Goal: Task Accomplishment & Management: Complete application form

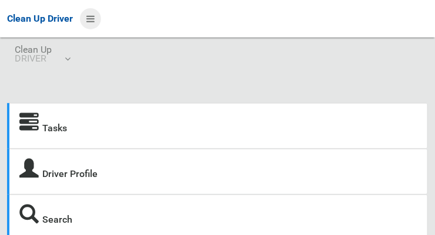
click at [95, 23] on icon at bounding box center [90, 19] width 8 height 20
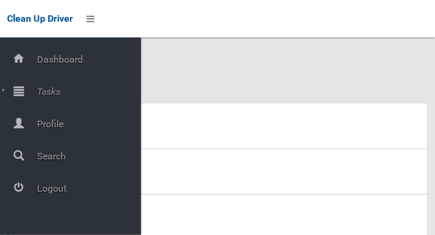
click at [83, 96] on span "Tasks" at bounding box center [86, 91] width 107 height 11
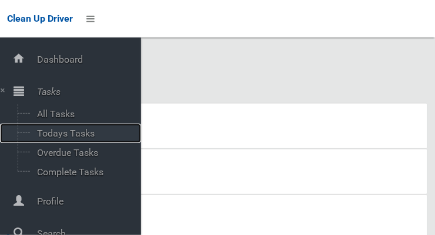
click at [94, 139] on span "Todays Tasks" at bounding box center [81, 133] width 97 height 11
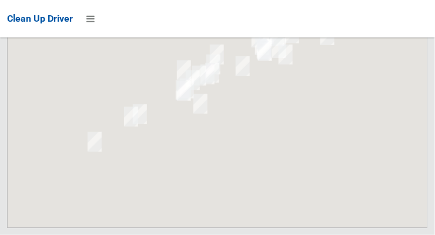
scroll to position [7448, 0]
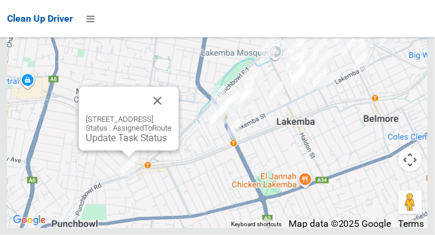
click at [171, 115] on button "Close" at bounding box center [157, 101] width 28 height 28
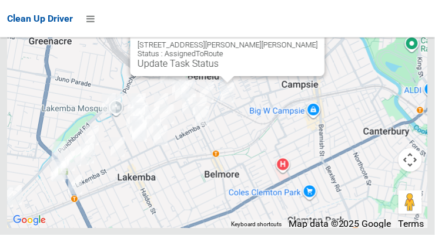
click at [290, 41] on button "Close" at bounding box center [304, 26] width 28 height 28
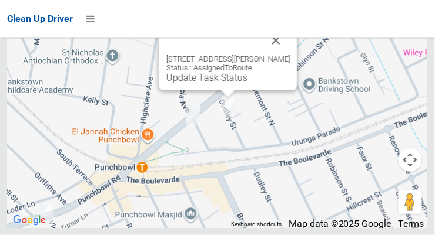
click at [280, 55] on button "Close" at bounding box center [276, 40] width 28 height 28
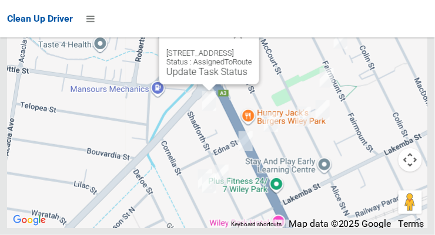
click at [252, 49] on button "Close" at bounding box center [238, 35] width 28 height 28
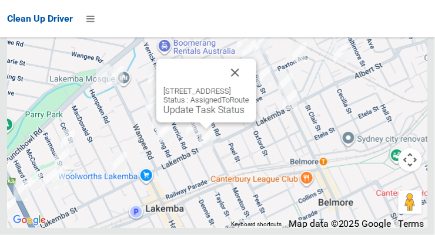
click at [249, 87] on button "Close" at bounding box center [235, 73] width 28 height 28
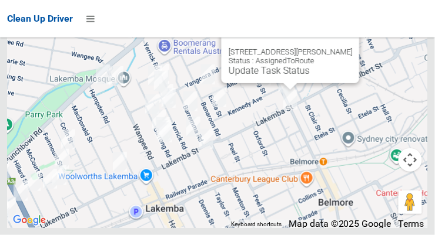
click at [351, 48] on button "Close" at bounding box center [338, 33] width 28 height 28
click at [343, 48] on button "Close" at bounding box center [338, 33] width 28 height 28
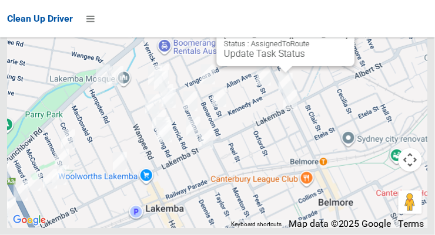
click at [342, 31] on button "Close" at bounding box center [333, 16] width 28 height 28
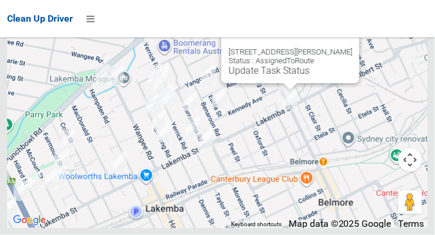
click at [350, 48] on button "Close" at bounding box center [338, 33] width 28 height 28
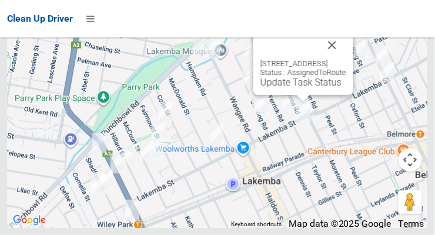
click at [346, 59] on button "Close" at bounding box center [332, 45] width 28 height 28
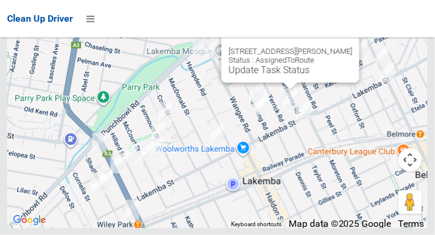
click at [338, 47] on button "Close" at bounding box center [338, 33] width 28 height 28
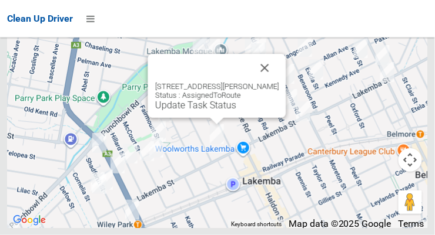
click at [273, 82] on button "Close" at bounding box center [265, 68] width 28 height 28
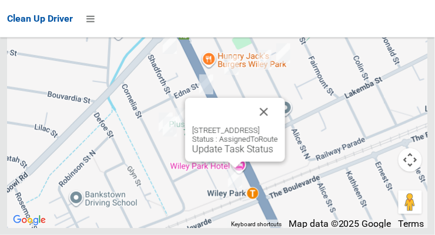
click at [278, 126] on button "Close" at bounding box center [264, 112] width 28 height 28
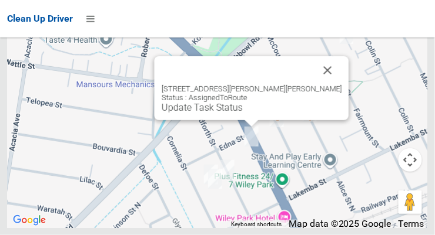
click at [325, 85] on button "Close" at bounding box center [328, 70] width 28 height 28
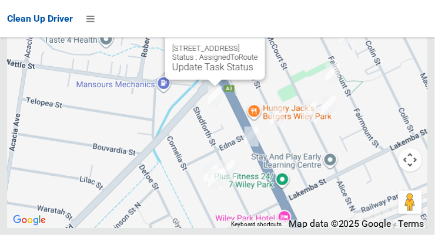
click at [258, 44] on button "Close" at bounding box center [244, 30] width 28 height 28
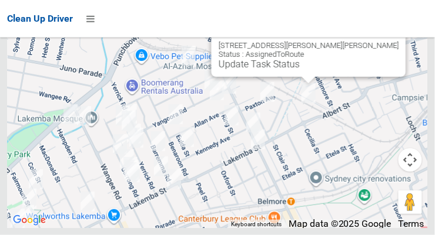
click at [371, 41] on button "Close" at bounding box center [385, 27] width 28 height 28
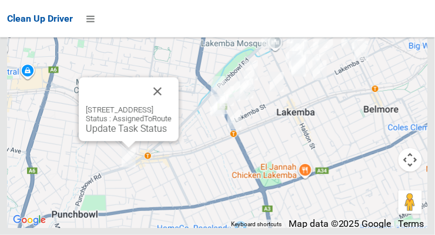
click at [171, 106] on button "Close" at bounding box center [157, 92] width 28 height 28
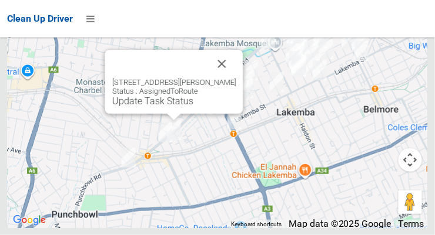
click at [228, 78] on button "Close" at bounding box center [222, 64] width 28 height 28
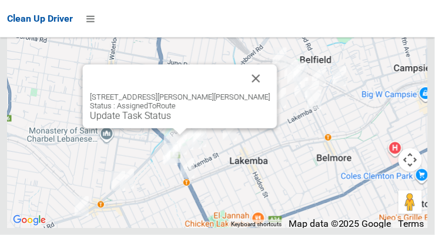
click at [245, 93] on button "Close" at bounding box center [256, 79] width 28 height 28
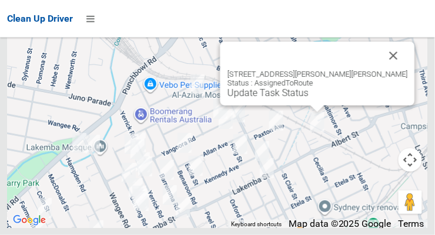
click at [379, 70] on button "Close" at bounding box center [393, 56] width 28 height 28
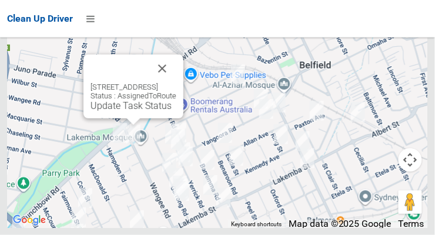
click at [176, 83] on button "Close" at bounding box center [162, 69] width 28 height 28
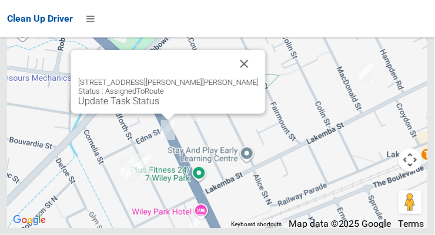
click at [235, 78] on button "Close" at bounding box center [244, 64] width 28 height 28
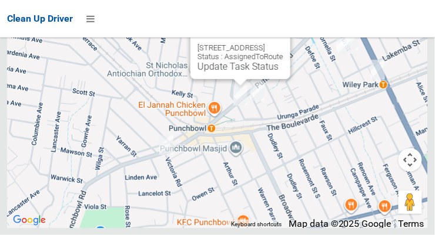
click at [244, 226] on div "744 Punchbowl Road, PUNCHBOWL NSW 2196 Status : AssignedToRoute Update Task Sta…" at bounding box center [217, 82] width 420 height 294
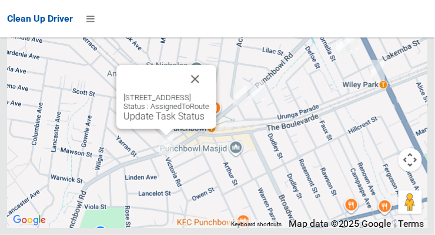
click at [209, 93] on button "Close" at bounding box center [195, 79] width 28 height 28
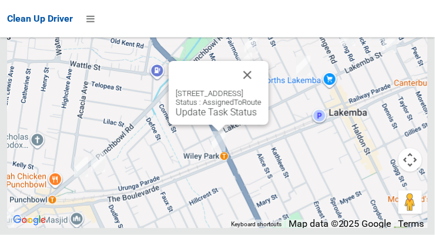
click at [261, 89] on button "Close" at bounding box center [247, 75] width 28 height 28
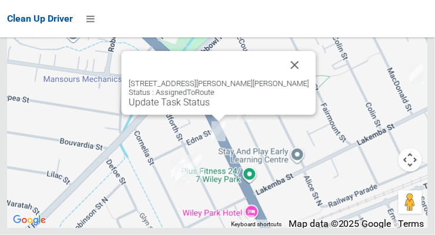
click at [281, 79] on button "Close" at bounding box center [295, 65] width 28 height 28
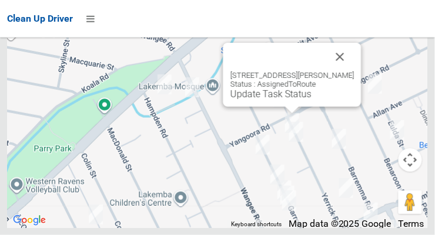
click at [339, 71] on button "Close" at bounding box center [340, 57] width 28 height 28
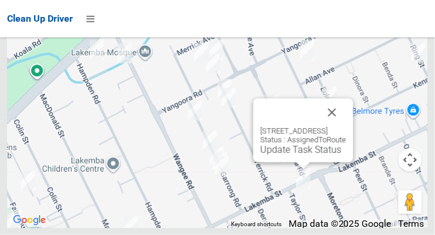
click at [346, 127] on button "Close" at bounding box center [332, 113] width 28 height 28
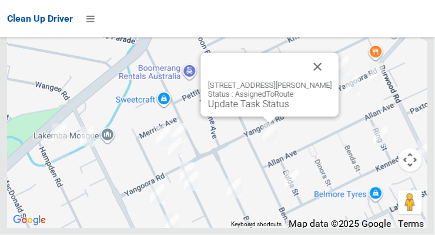
click at [325, 81] on button "Close" at bounding box center [318, 67] width 28 height 28
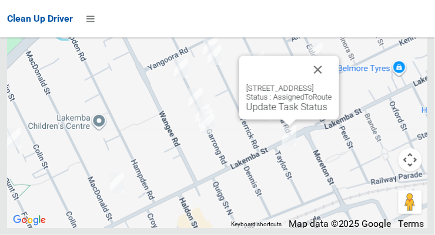
click at [332, 84] on button "Close" at bounding box center [318, 70] width 28 height 28
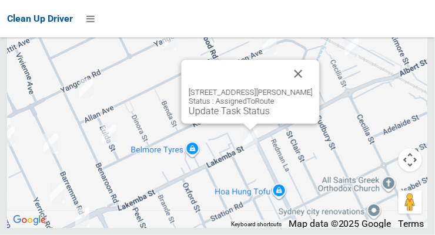
click at [308, 88] on button "Close" at bounding box center [298, 74] width 28 height 28
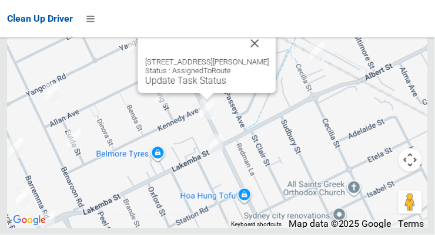
click at [265, 58] on button "Close" at bounding box center [255, 43] width 28 height 28
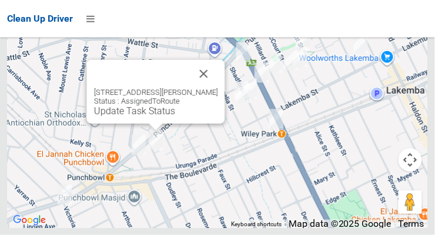
click at [156, 117] on link "Update Task Status" at bounding box center [134, 111] width 81 height 11
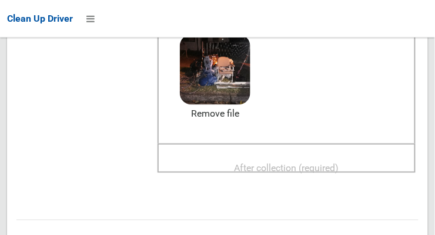
scroll to position [171, 0]
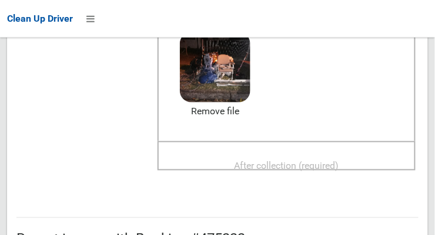
click at [313, 170] on span "After collection (required)" at bounding box center [286, 165] width 105 height 11
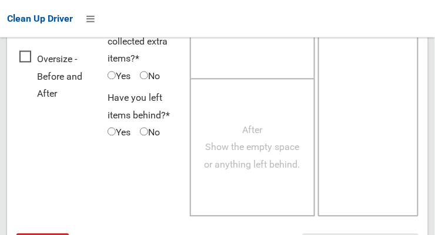
scroll to position [1062, 0]
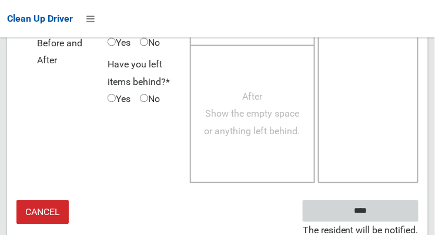
click at [397, 213] on input "****" at bounding box center [360, 211] width 116 height 22
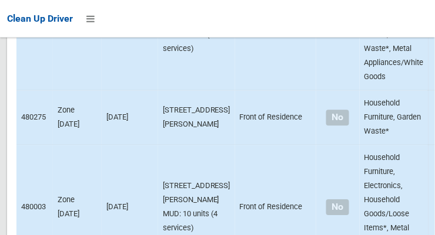
scroll to position [1059, 0]
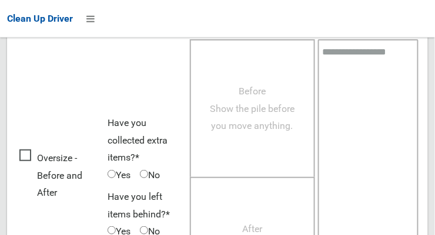
scroll to position [722, 0]
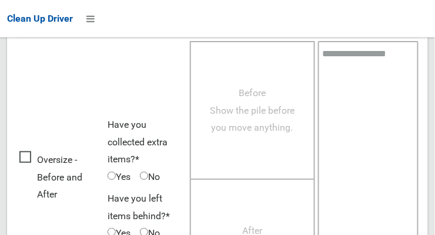
click at [24, 158] on span "Oversize - Before and After" at bounding box center [60, 178] width 82 height 52
click at [122, 178] on span "Yes" at bounding box center [118, 178] width 23 height 18
click at [119, 175] on span "Yes" at bounding box center [118, 178] width 23 height 18
click at [117, 179] on span "Yes" at bounding box center [118, 178] width 23 height 18
click at [255, 129] on span "Before Show the pile before you move anything." at bounding box center [252, 111] width 85 height 46
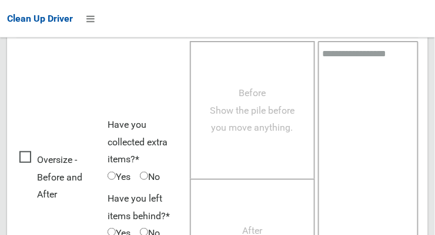
click at [254, 126] on span "Before Show the pile before you move anything." at bounding box center [252, 111] width 85 height 46
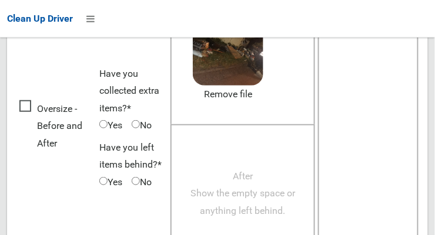
scroll to position [770, 0]
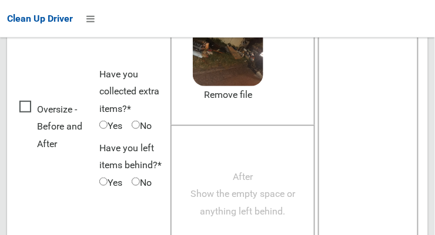
click at [245, 210] on span "After Show the empty space or anything left behind." at bounding box center [242, 194] width 105 height 46
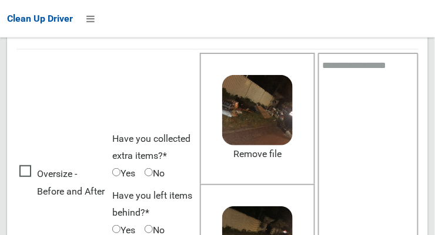
scroll to position [845, 0]
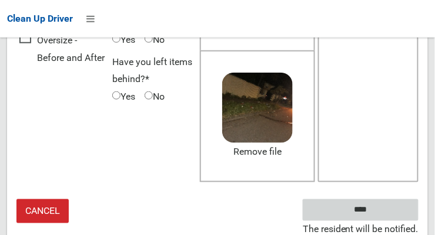
click at [378, 216] on input "****" at bounding box center [360, 211] width 116 height 22
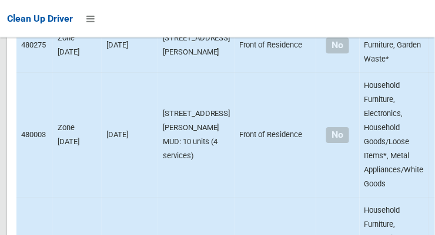
scroll to position [1169, 0]
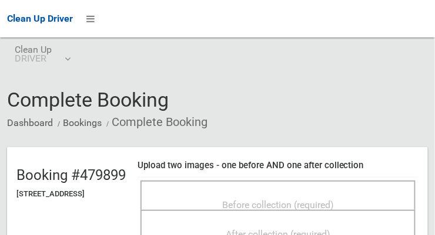
click at [334, 200] on span "Before collection (required)" at bounding box center [278, 205] width 112 height 11
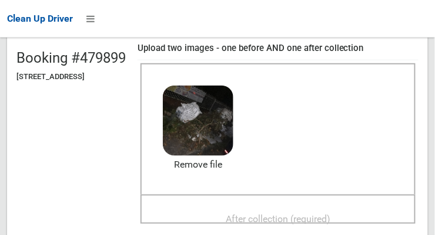
scroll to position [119, 0]
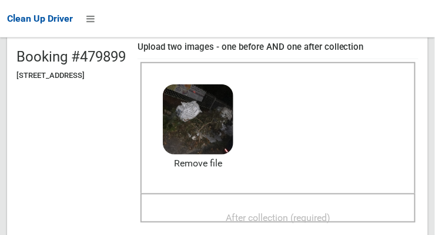
click at [330, 216] on span "After collection (required)" at bounding box center [278, 218] width 105 height 11
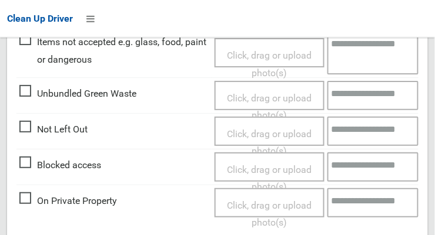
scroll to position [1062, 0]
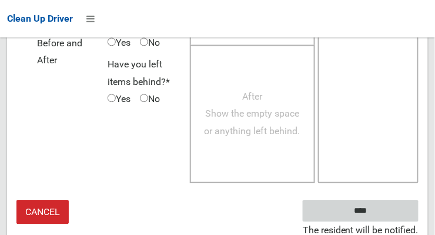
click at [383, 211] on input "****" at bounding box center [360, 211] width 116 height 22
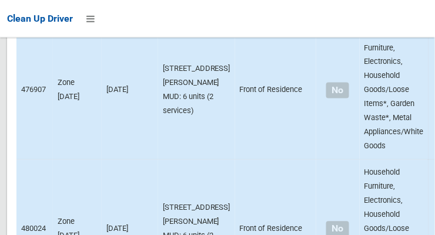
scroll to position [7448, 0]
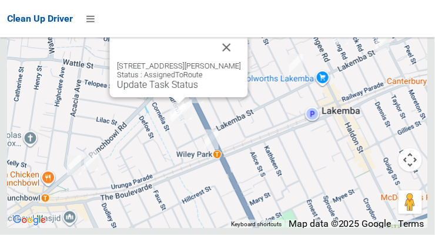
click at [237, 62] on button "Close" at bounding box center [227, 47] width 28 height 28
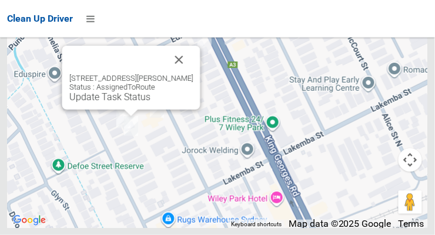
click at [190, 74] on button "Close" at bounding box center [179, 60] width 28 height 28
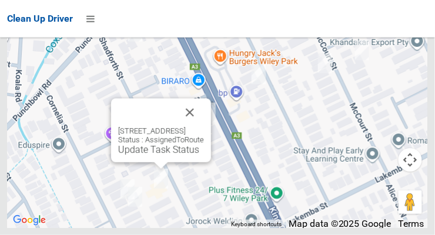
click at [204, 127] on button "Close" at bounding box center [190, 113] width 28 height 28
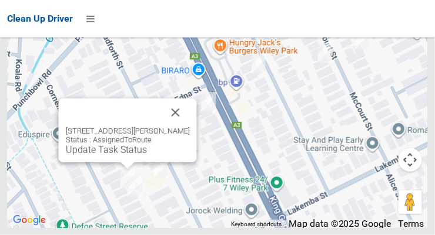
click at [122, 156] on link "Update Task Status" at bounding box center [106, 149] width 81 height 11
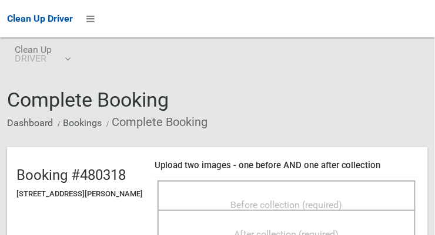
click at [321, 200] on span "Before collection (required)" at bounding box center [287, 205] width 112 height 11
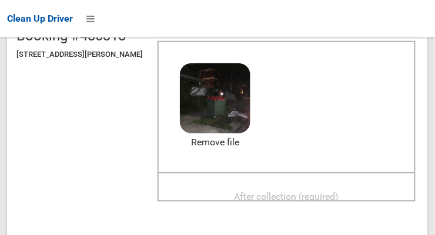
scroll to position [137, 0]
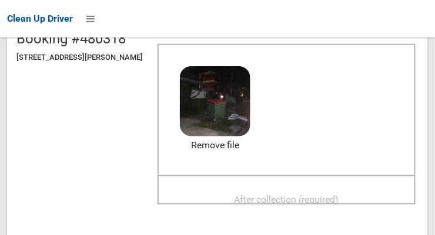
click at [335, 200] on span "After collection (required)" at bounding box center [286, 199] width 105 height 11
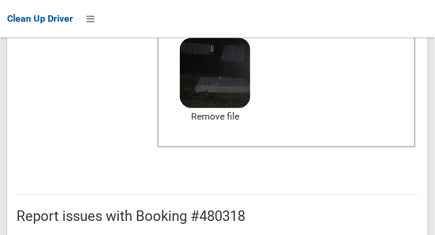
scroll to position [707, 0]
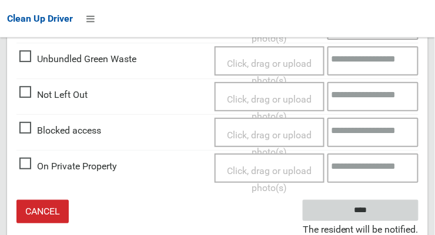
click at [386, 214] on input "****" at bounding box center [360, 211] width 116 height 22
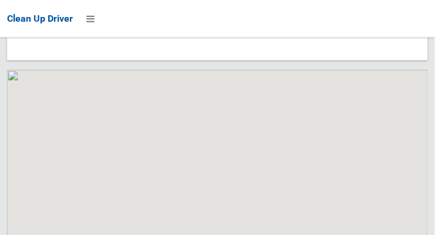
scroll to position [7448, 0]
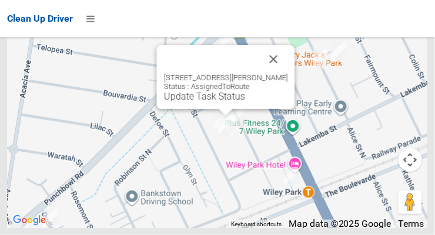
click at [218, 102] on link "Update Task Status" at bounding box center [204, 96] width 81 height 11
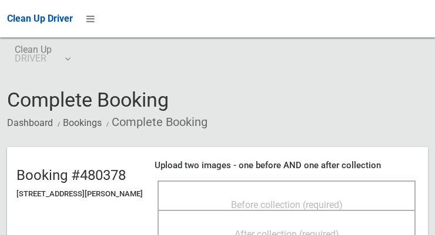
scroll to position [59, 0]
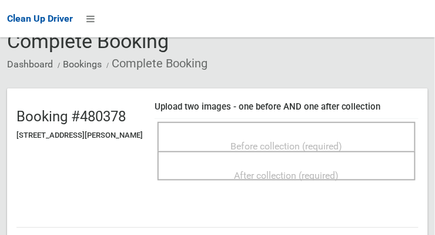
click at [325, 141] on span "Before collection (required)" at bounding box center [287, 146] width 112 height 11
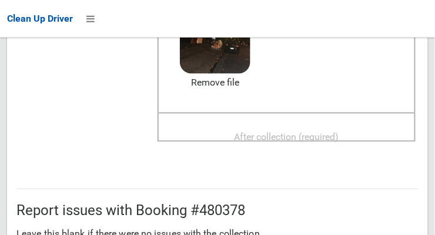
scroll to position [204, 0]
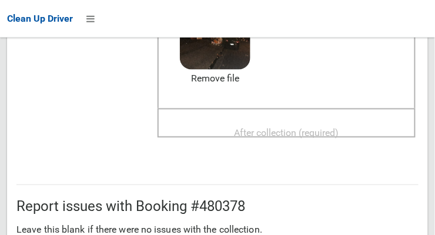
click at [335, 132] on span "After collection (required)" at bounding box center [286, 132] width 105 height 11
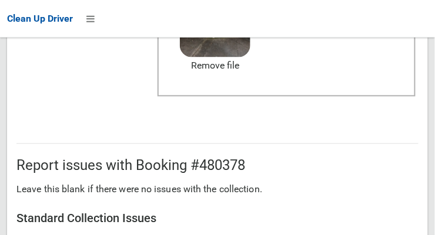
scroll to position [707, 0]
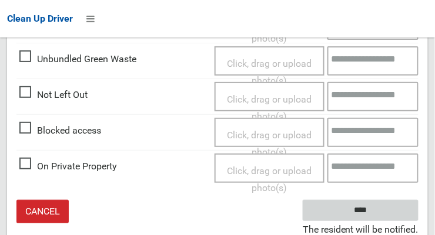
click at [393, 213] on input "****" at bounding box center [360, 211] width 116 height 22
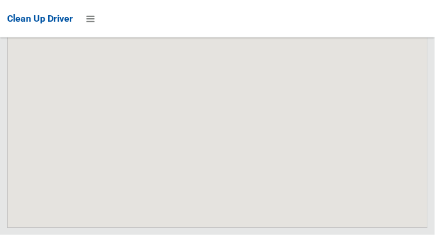
scroll to position [7448, 0]
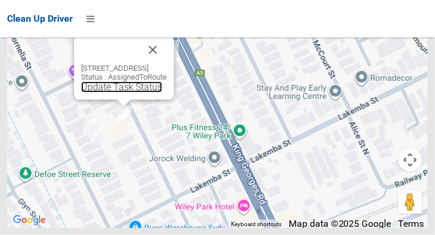
click at [101, 93] on link "Update Task Status" at bounding box center [121, 87] width 81 height 11
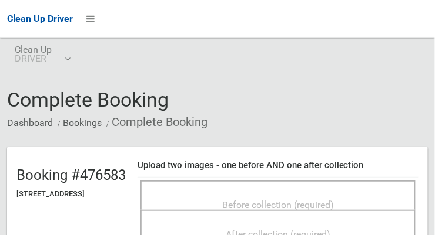
click at [334, 200] on span "Before collection (required)" at bounding box center [278, 205] width 112 height 11
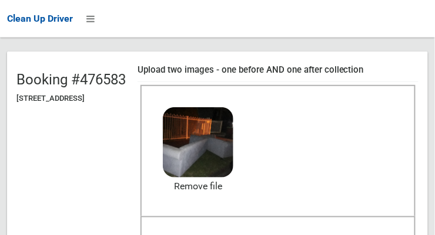
scroll to position [113, 0]
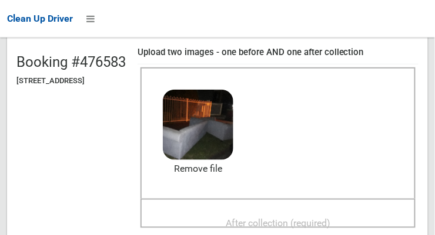
click at [329, 224] on span "After collection (required)" at bounding box center [278, 223] width 105 height 11
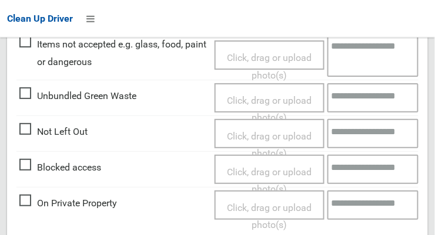
scroll to position [707, 0]
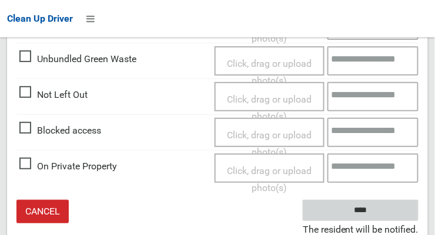
click at [386, 214] on input "****" at bounding box center [360, 211] width 116 height 22
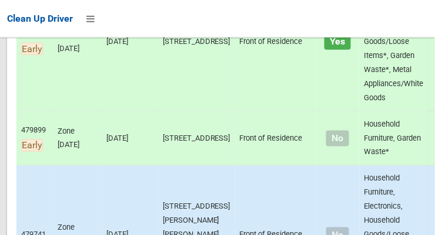
scroll to position [882, 0]
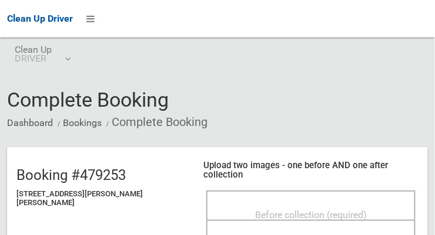
click at [319, 210] on span "Before collection (required)" at bounding box center [311, 215] width 112 height 11
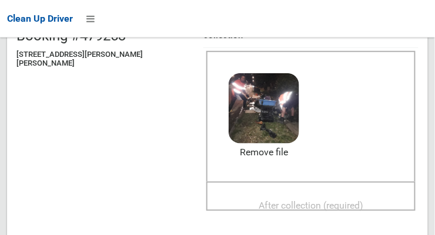
scroll to position [150, 0]
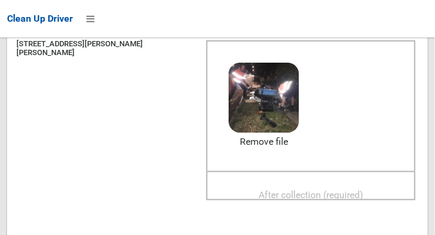
click at [347, 190] on span "After collection (required)" at bounding box center [310, 195] width 105 height 11
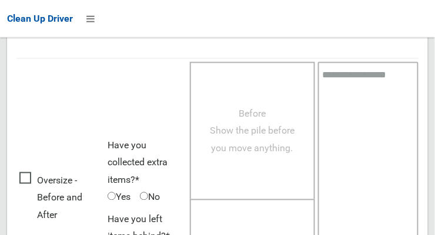
scroll to position [1062, 0]
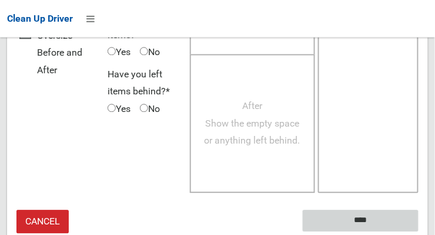
click at [398, 210] on input "****" at bounding box center [360, 221] width 116 height 22
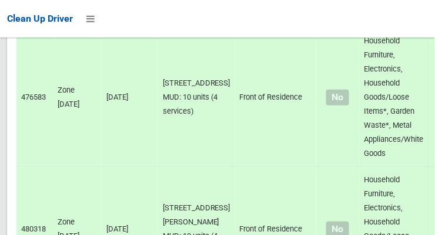
scroll to position [7448, 0]
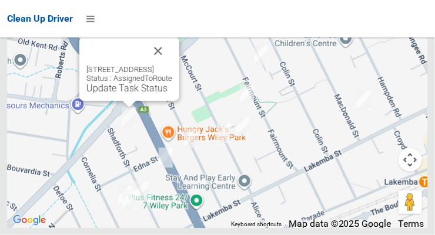
click at [172, 65] on button "Close" at bounding box center [158, 51] width 28 height 28
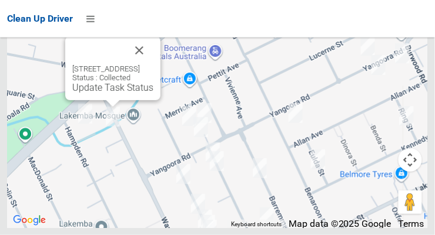
click at [153, 65] on button "Close" at bounding box center [139, 50] width 28 height 28
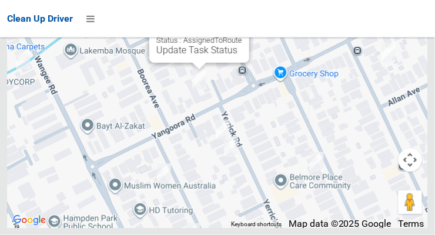
click at [186, 56] on link "Update Task Status" at bounding box center [196, 50] width 81 height 11
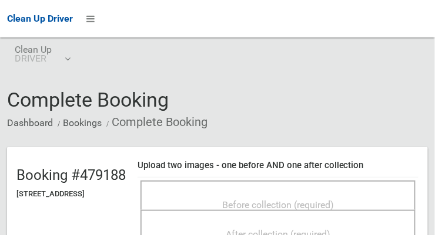
click at [325, 201] on span "Before collection (required)" at bounding box center [278, 205] width 112 height 11
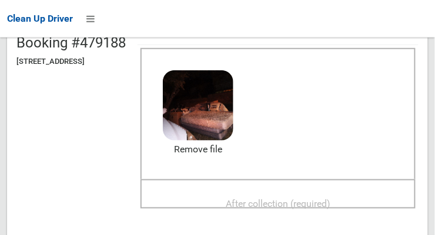
scroll to position [137, 0]
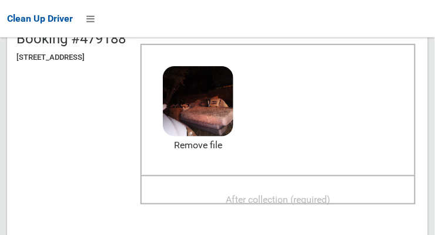
click at [330, 201] on span "After collection (required)" at bounding box center [278, 199] width 105 height 11
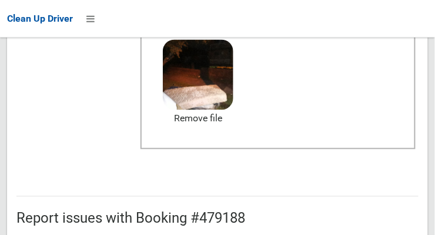
scroll to position [707, 0]
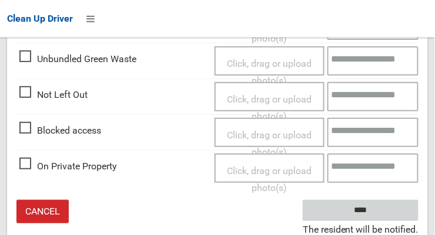
click at [386, 213] on input "****" at bounding box center [360, 211] width 116 height 22
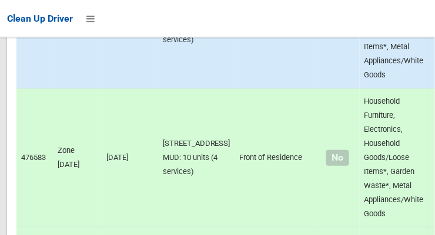
scroll to position [7448, 0]
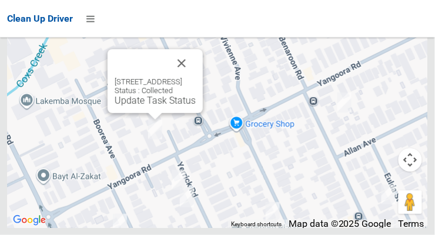
click at [196, 78] on button "Close" at bounding box center [181, 63] width 28 height 28
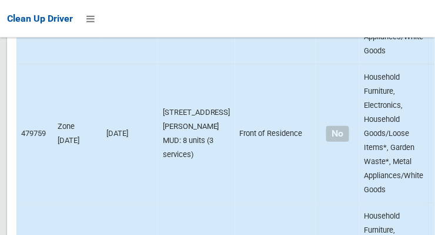
scroll to position [2738, 0]
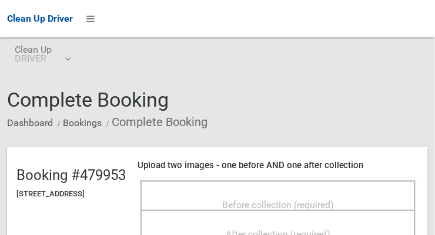
click at [320, 200] on span "Before collection (required)" at bounding box center [278, 205] width 112 height 11
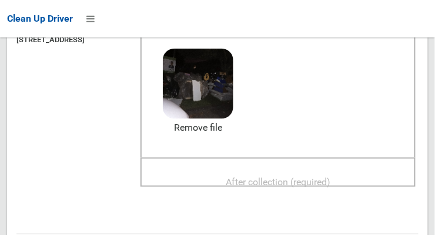
scroll to position [157, 0]
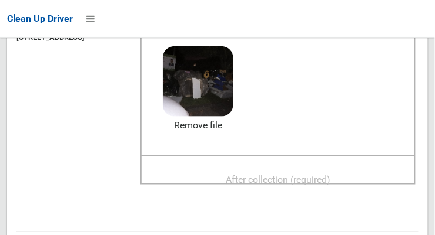
click at [330, 180] on span "After collection (required)" at bounding box center [278, 179] width 105 height 11
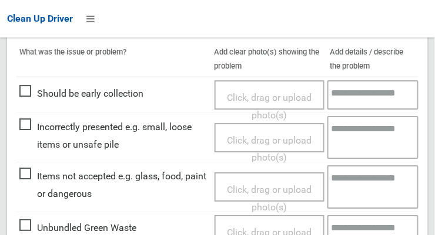
scroll to position [537, 0]
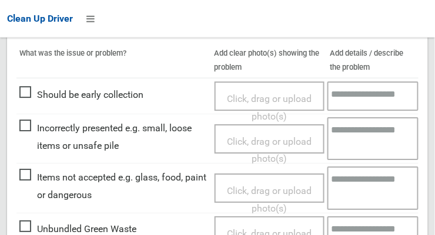
click at [28, 177] on span "Items not accepted e.g. glass, food, paint or dangerous" at bounding box center [113, 186] width 189 height 35
click at [256, 191] on span "Click, drag or upload photo(s)" at bounding box center [269, 200] width 85 height 29
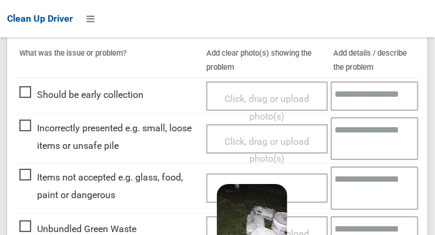
click at [375, 186] on textarea at bounding box center [375, 188] width 88 height 43
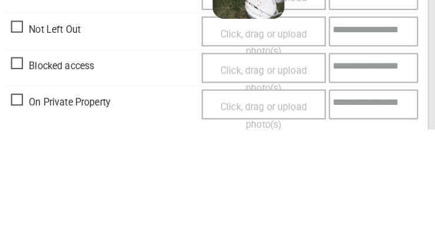
scroll to position [733, 0]
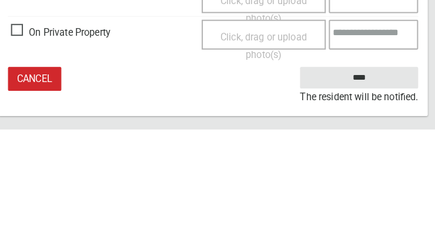
type textarea "**********"
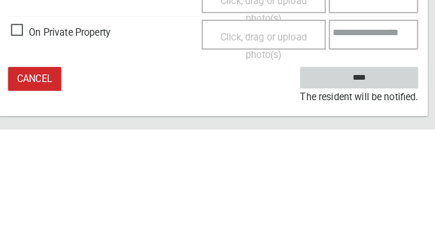
click at [394, 189] on input "****" at bounding box center [360, 185] width 116 height 22
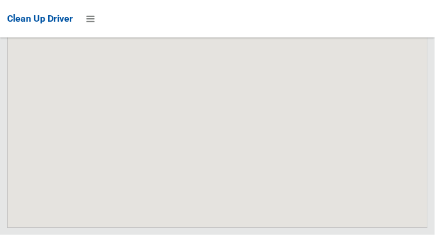
scroll to position [7448, 0]
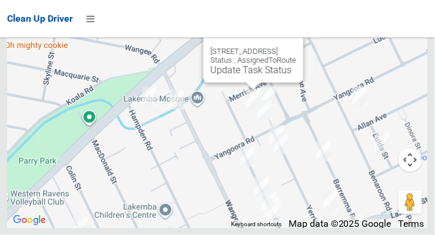
click at [296, 47] on button "Close" at bounding box center [282, 33] width 28 height 28
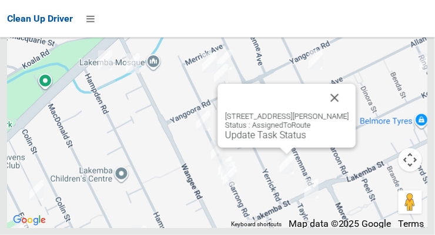
click at [334, 112] on button "Close" at bounding box center [335, 98] width 28 height 28
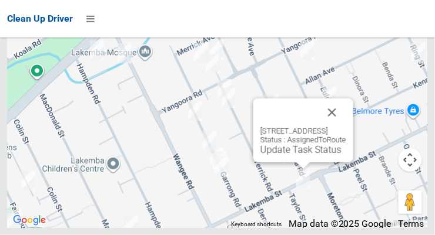
click at [346, 127] on button "Close" at bounding box center [332, 113] width 28 height 28
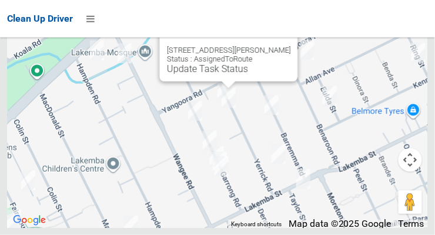
click at [282, 46] on button "Close" at bounding box center [277, 32] width 28 height 28
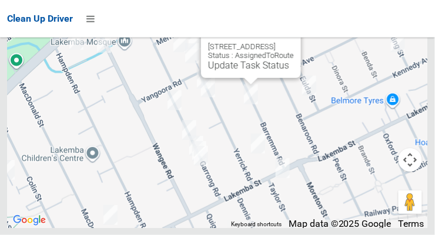
click at [294, 42] on button "Close" at bounding box center [279, 28] width 28 height 28
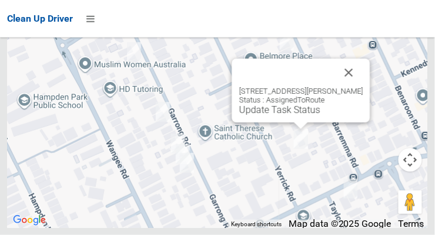
click at [348, 87] on button "Close" at bounding box center [349, 73] width 28 height 28
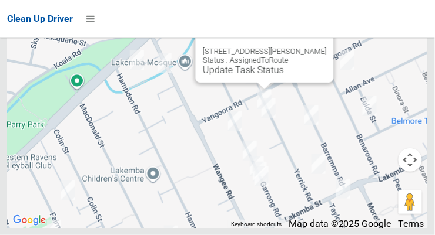
click at [317, 47] on button "Close" at bounding box center [312, 33] width 28 height 28
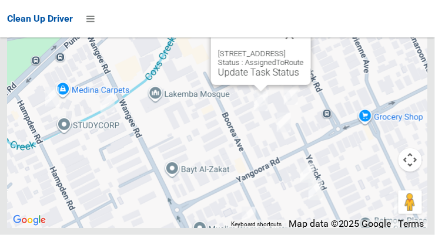
click at [271, 78] on link "Update Task Status" at bounding box center [258, 72] width 81 height 11
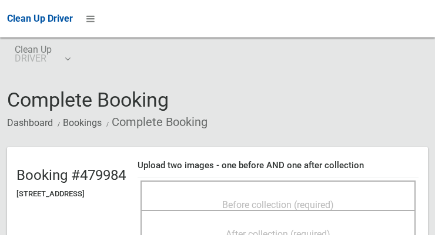
click at [326, 200] on span "Before collection (required)" at bounding box center [278, 205] width 112 height 11
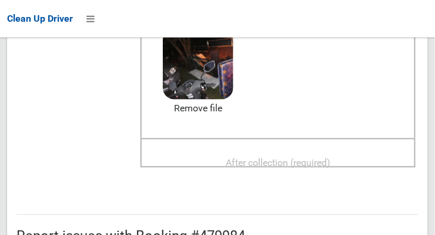
scroll to position [171, 0]
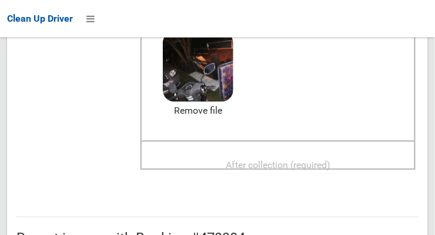
click at [330, 167] on span "After collection (required)" at bounding box center [278, 165] width 105 height 11
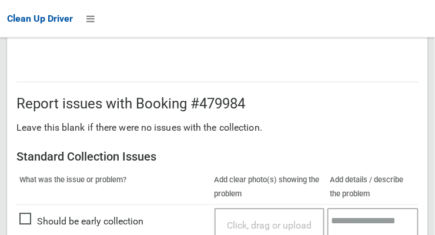
scroll to position [707, 0]
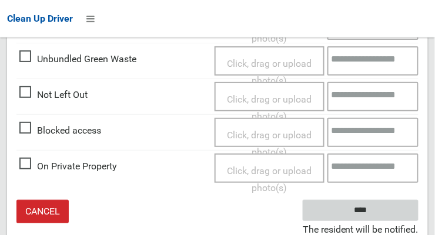
click at [388, 209] on input "****" at bounding box center [360, 211] width 116 height 22
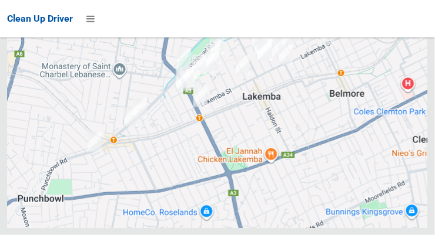
scroll to position [7448, 0]
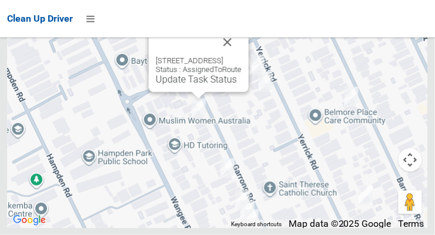
click at [239, 56] on button "Close" at bounding box center [227, 42] width 28 height 28
click at [241, 56] on button "Close" at bounding box center [227, 42] width 28 height 28
click at [187, 85] on link "Update Task Status" at bounding box center [196, 79] width 81 height 11
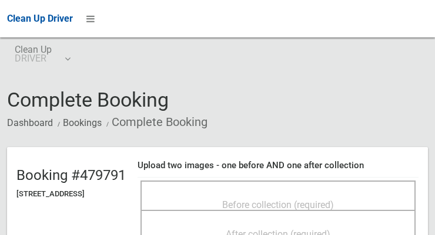
click at [291, 200] on span "Before collection (required)" at bounding box center [278, 205] width 112 height 11
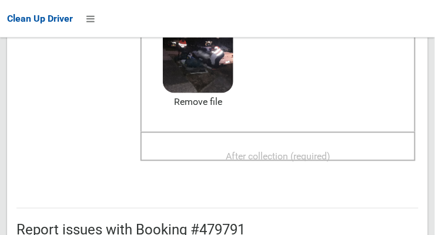
scroll to position [184, 0]
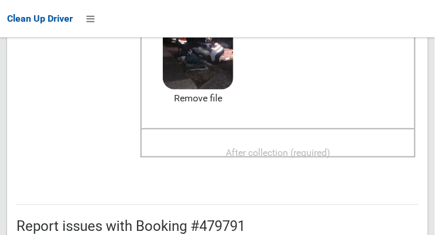
click at [330, 156] on span "After collection (required)" at bounding box center [278, 152] width 105 height 11
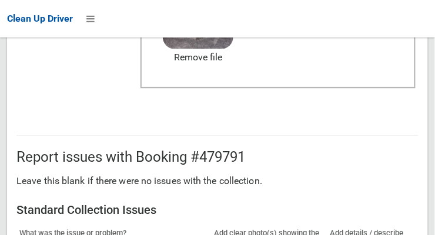
scroll to position [1062, 0]
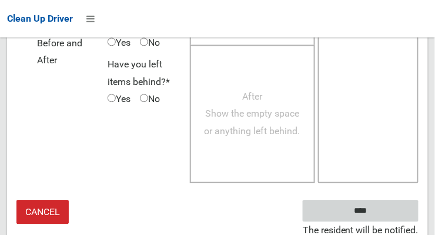
click at [390, 213] on input "****" at bounding box center [360, 211] width 116 height 22
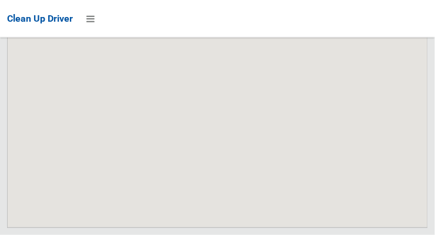
scroll to position [7448, 0]
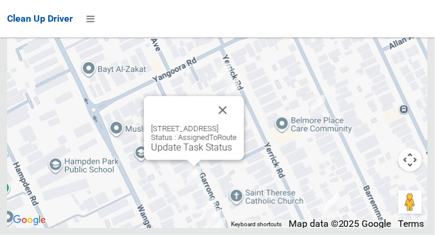
click at [179, 153] on link "Update Task Status" at bounding box center [191, 147] width 81 height 11
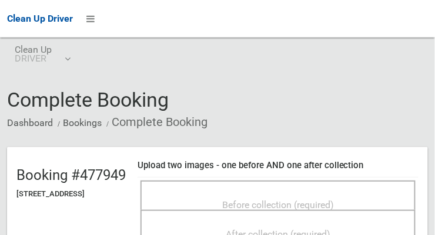
click at [280, 200] on span "Before collection (required)" at bounding box center [278, 205] width 112 height 11
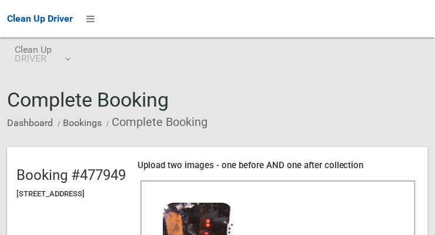
scroll to position [137, 0]
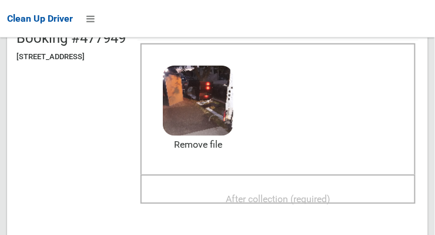
click at [308, 199] on span "After collection (required)" at bounding box center [278, 199] width 105 height 11
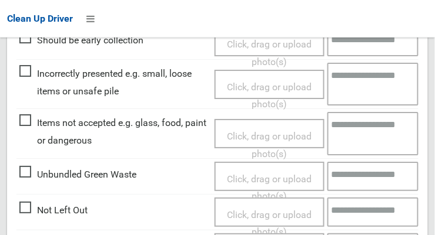
scroll to position [707, 0]
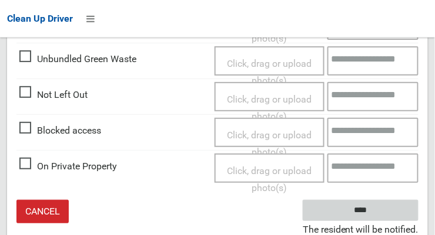
click at [396, 209] on input "****" at bounding box center [360, 211] width 116 height 22
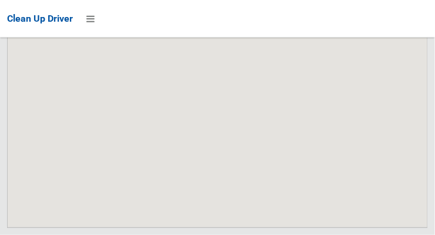
scroll to position [7448, 0]
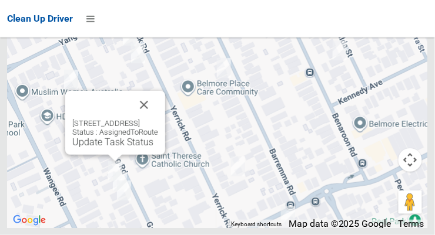
click at [119, 148] on link "Update Task Status" at bounding box center [112, 142] width 81 height 11
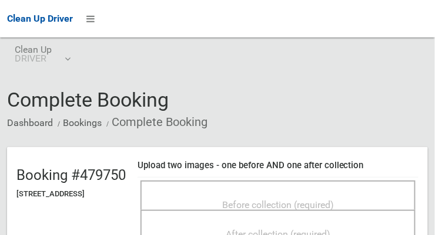
click at [325, 200] on span "Before collection (required)" at bounding box center [278, 205] width 112 height 11
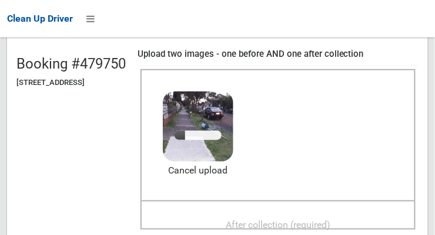
scroll to position [113, 0]
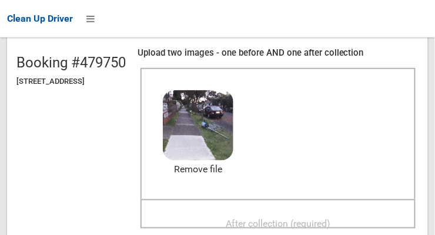
click at [303, 229] on span "After collection (required)" at bounding box center [278, 223] width 105 height 11
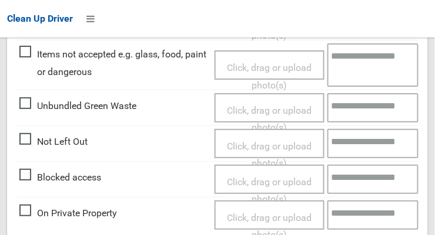
scroll to position [707, 0]
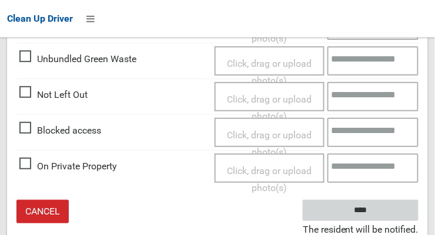
click at [396, 214] on input "****" at bounding box center [360, 211] width 116 height 22
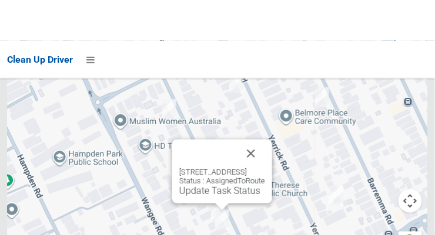
scroll to position [7448, 0]
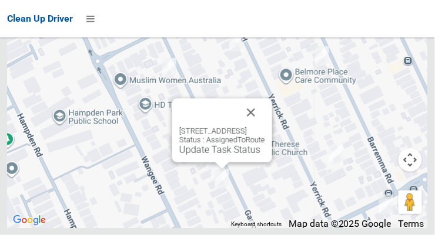
click at [265, 127] on button "Close" at bounding box center [251, 113] width 28 height 28
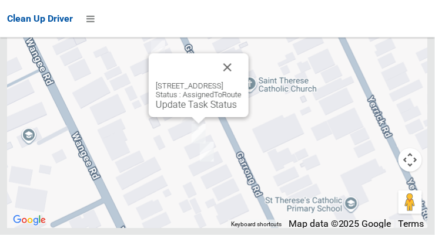
click at [194, 117] on div "12 Garrong Road, LAKEMBA NSW 2195 Status : AssignedToRoute Update Task Status" at bounding box center [199, 85] width 100 height 64
click at [204, 117] on div "12 Garrong Road, LAKEMBA NSW 2195 Status : AssignedToRoute Update Task Status" at bounding box center [199, 85] width 100 height 64
click at [193, 110] on link "Update Task Status" at bounding box center [196, 104] width 81 height 11
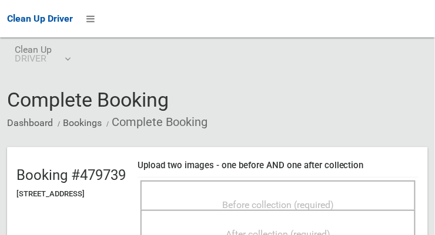
click at [309, 200] on span "Before collection (required)" at bounding box center [278, 205] width 112 height 11
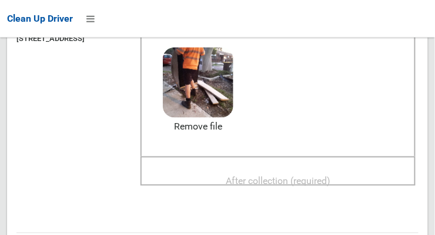
scroll to position [154, 0]
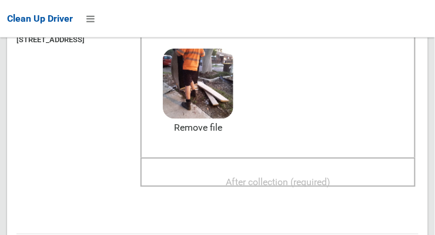
click at [330, 183] on span "After collection (required)" at bounding box center [278, 182] width 105 height 11
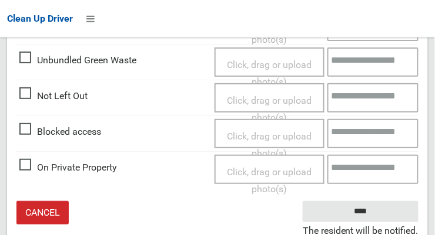
scroll to position [707, 0]
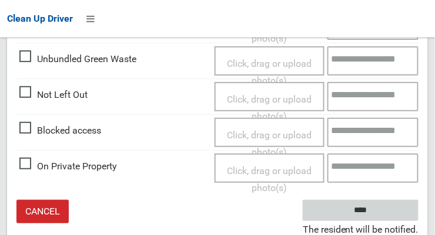
click at [378, 217] on input "****" at bounding box center [360, 211] width 116 height 22
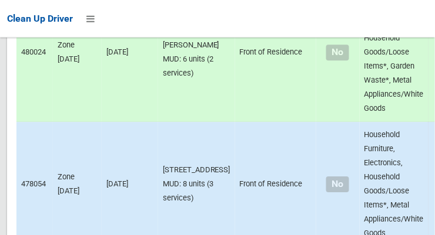
scroll to position [7448, 0]
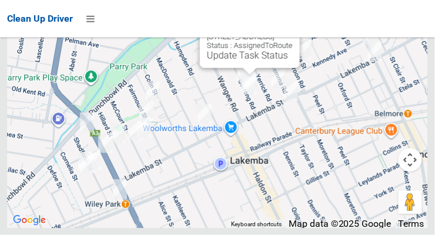
click at [245, 68] on div "10 Garrong Road, LAKEMBA NSW 2195 Status : AssignedToRoute Update Task Status" at bounding box center [250, 36] width 100 height 64
click at [250, 68] on div "10 Garrong Road, LAKEMBA NSW 2195 Status : AssignedToRoute Update Task Status" at bounding box center [250, 36] width 100 height 64
click at [243, 61] on link "Update Task Status" at bounding box center [247, 55] width 81 height 11
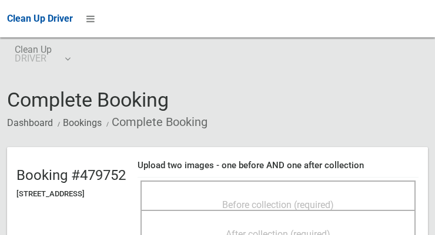
click at [308, 200] on span "Before collection (required)" at bounding box center [278, 205] width 112 height 11
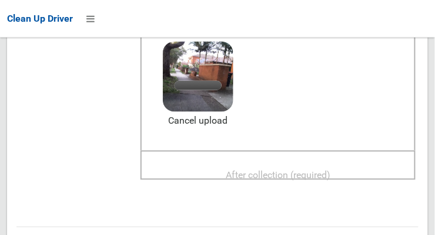
scroll to position [163, 0]
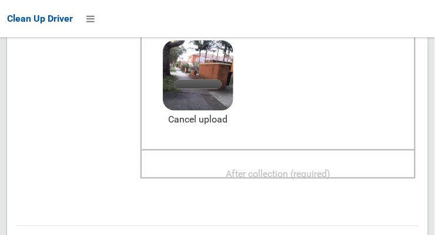
click at [326, 176] on span "After collection (required)" at bounding box center [278, 174] width 105 height 11
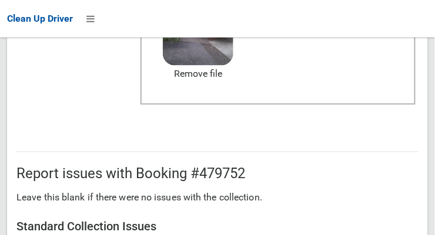
scroll to position [707, 0]
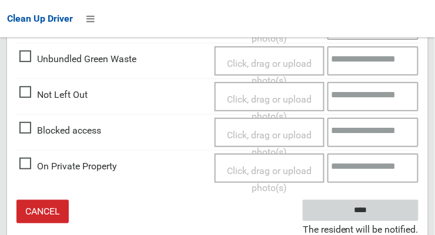
click at [397, 212] on input "****" at bounding box center [360, 211] width 116 height 22
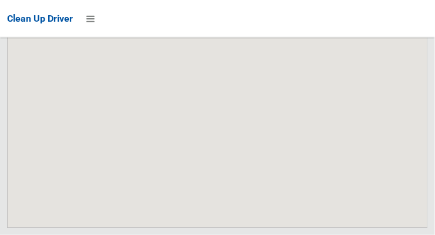
scroll to position [7448, 0]
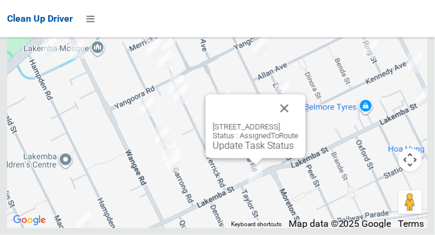
click at [298, 123] on button "Close" at bounding box center [284, 109] width 28 height 28
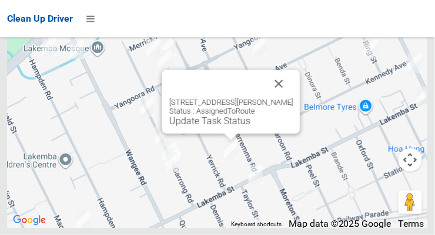
scroll to position [7447, 0]
click at [290, 98] on button "Close" at bounding box center [279, 84] width 28 height 28
click at [220, 127] on link "Update Task Status" at bounding box center [209, 121] width 81 height 11
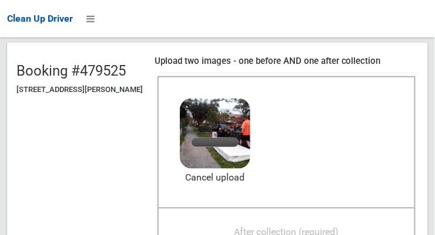
scroll to position [105, 0]
click at [334, 230] on span "After collection (required)" at bounding box center [286, 232] width 105 height 11
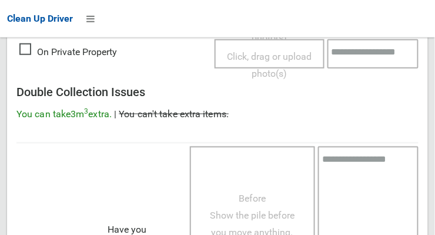
scroll to position [1062, 0]
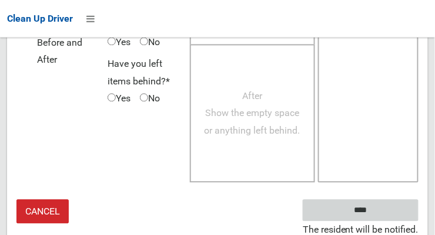
click at [388, 212] on input "****" at bounding box center [360, 211] width 116 height 22
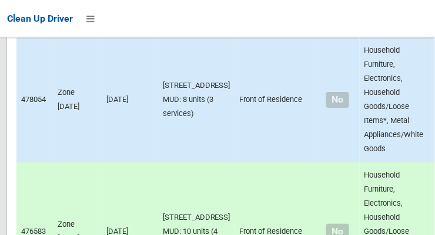
scroll to position [7448, 0]
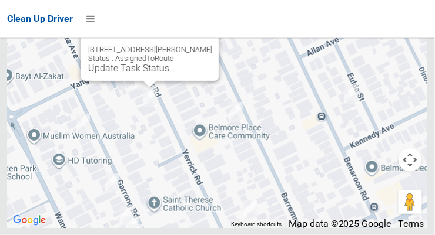
click at [198, 45] on button "Close" at bounding box center [198, 31] width 28 height 28
click at [144, 74] on link "Update Task Status" at bounding box center [128, 68] width 81 height 11
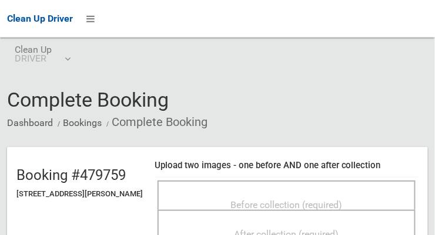
click at [337, 204] on span "Before collection (required)" at bounding box center [287, 205] width 112 height 11
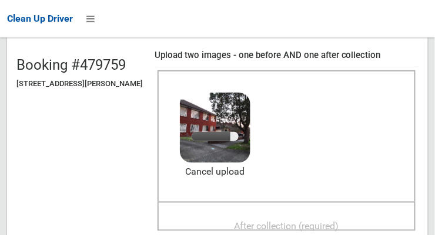
scroll to position [123, 0]
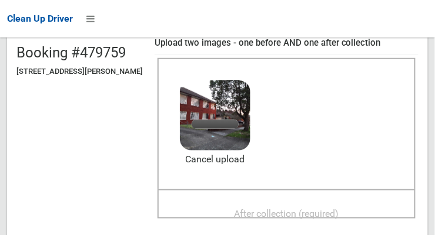
click at [332, 209] on span "After collection (required)" at bounding box center [286, 213] width 105 height 11
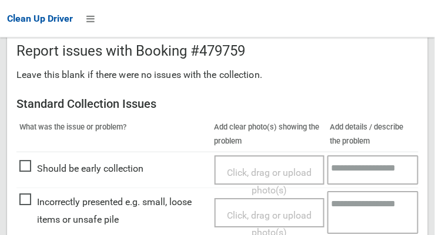
scroll to position [707, 0]
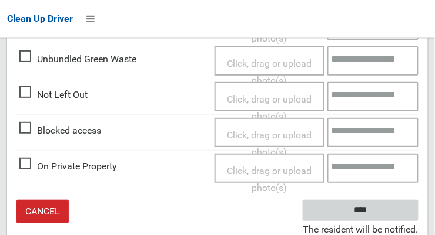
click at [393, 211] on input "****" at bounding box center [360, 211] width 116 height 22
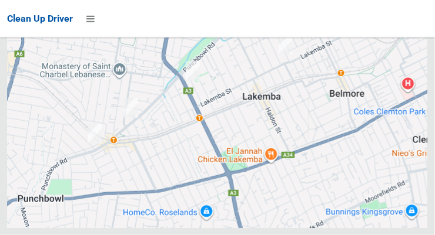
scroll to position [7448, 0]
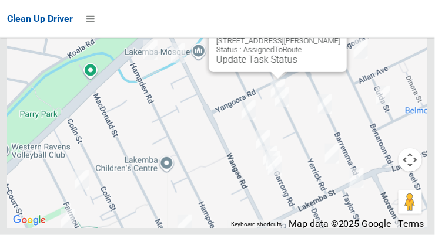
click at [271, 65] on link "Update Task Status" at bounding box center [256, 59] width 81 height 11
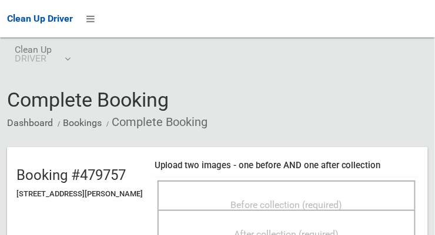
click at [301, 200] on span "Before collection (required)" at bounding box center [287, 205] width 112 height 11
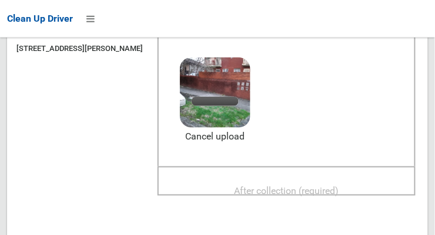
scroll to position [167, 0]
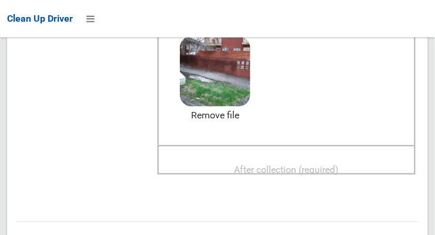
click at [329, 165] on span "After collection (required)" at bounding box center [286, 169] width 105 height 11
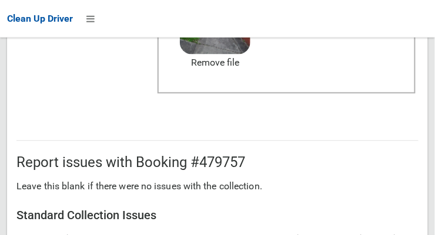
scroll to position [707, 0]
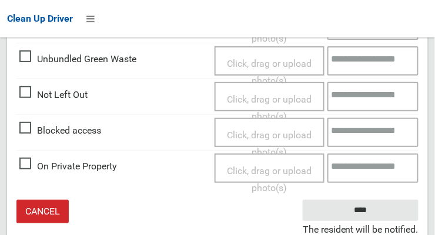
click at [390, 221] on small "The resident will be notified." at bounding box center [360, 230] width 116 height 18
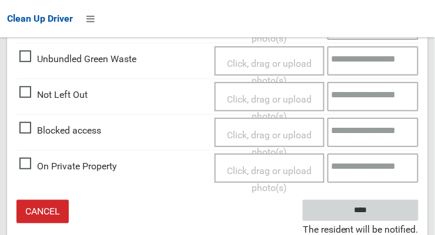
click at [394, 213] on input "****" at bounding box center [360, 211] width 116 height 22
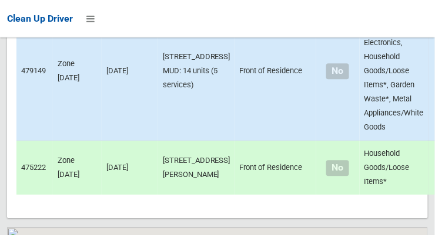
scroll to position [7448, 0]
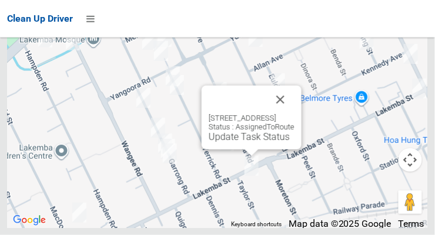
click at [294, 114] on button "Close" at bounding box center [280, 100] width 28 height 28
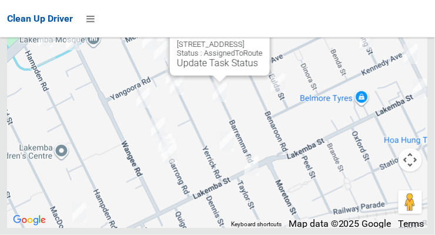
click at [225, 69] on link "Update Task Status" at bounding box center [217, 63] width 81 height 11
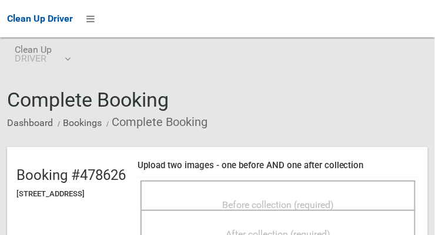
click at [324, 200] on span "Before collection (required)" at bounding box center [278, 205] width 112 height 11
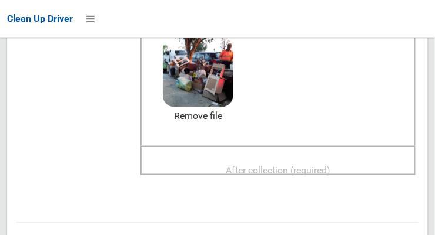
scroll to position [173, 0]
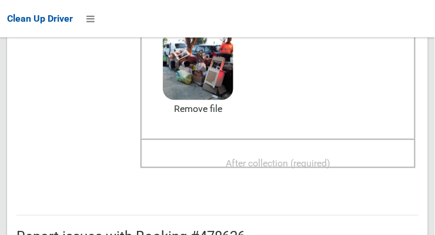
click at [330, 163] on span "After collection (required)" at bounding box center [278, 163] width 105 height 11
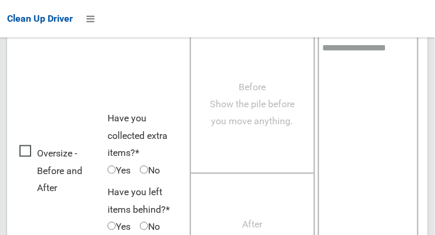
scroll to position [1062, 0]
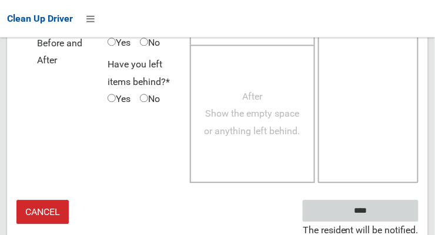
click at [388, 217] on input "****" at bounding box center [360, 211] width 116 height 22
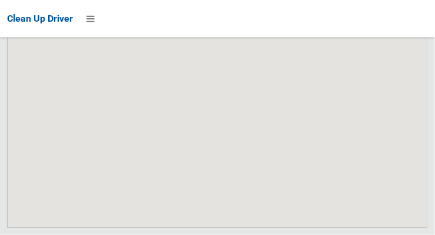
scroll to position [7448, 0]
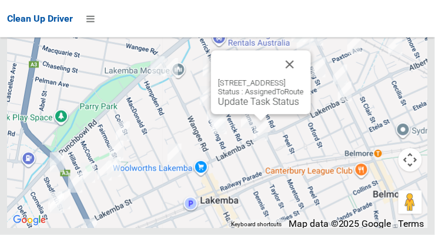
click at [239, 115] on div "1/116-118 Lakemba Street, LAKEMBA NSW 2195 Status : AssignedToRoute Update Task…" at bounding box center [261, 83] width 100 height 64
click at [304, 79] on button "Close" at bounding box center [289, 65] width 28 height 28
click at [253, 107] on link "Update Task Status" at bounding box center [258, 101] width 81 height 11
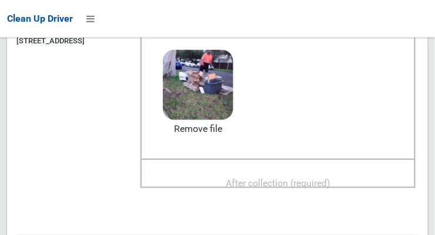
scroll to position [160, 0]
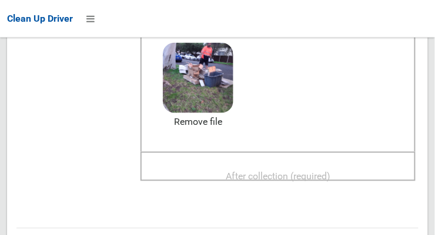
click at [330, 182] on span "After collection (required)" at bounding box center [278, 176] width 105 height 11
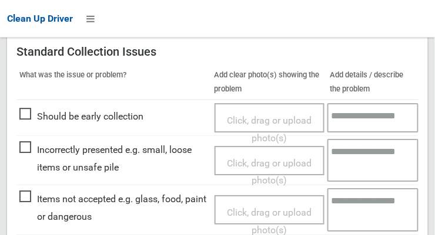
scroll to position [513, 0]
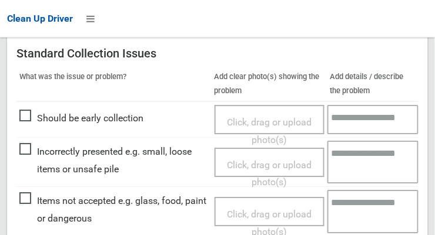
click at [37, 221] on span "Items not accepted e.g. glass, food, paint or dangerous" at bounding box center [113, 210] width 189 height 35
click at [29, 210] on span "Items not accepted e.g. glass, food, paint or dangerous" at bounding box center [113, 210] width 189 height 35
click at [265, 221] on span "Click, drag or upload photo(s)" at bounding box center [269, 223] width 85 height 29
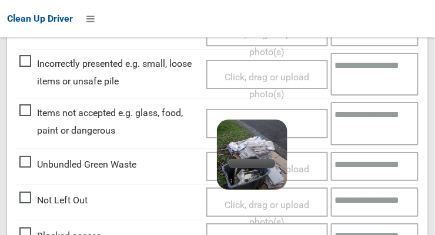
scroll to position [599, 0]
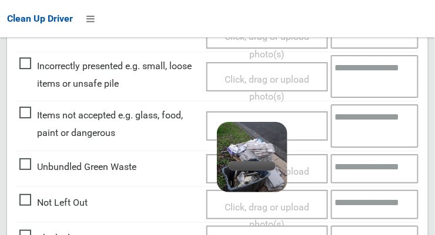
click at [372, 134] on textarea at bounding box center [375, 126] width 88 height 43
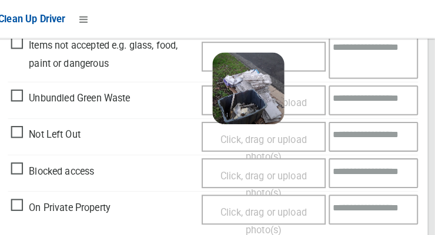
scroll to position [669, 0]
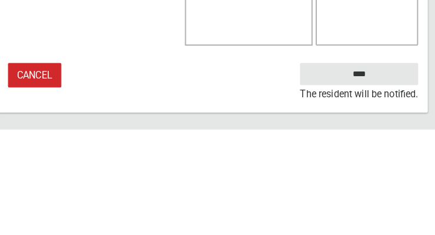
type textarea "**********"
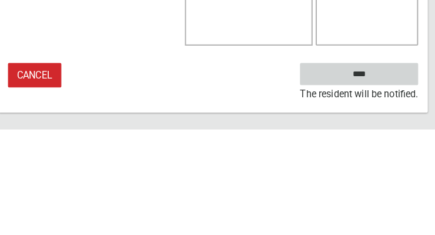
click at [395, 190] on input "****" at bounding box center [360, 181] width 116 height 22
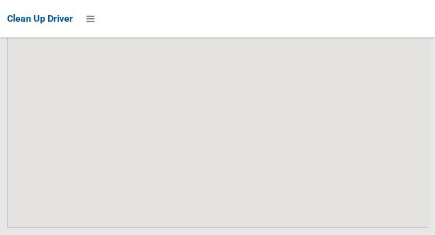
scroll to position [7448, 0]
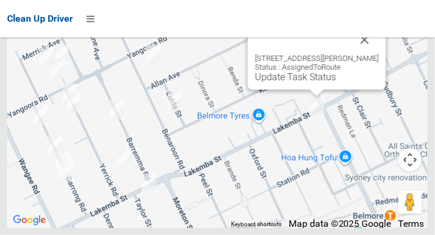
click at [373, 54] on button "Close" at bounding box center [365, 40] width 28 height 28
click at [310, 90] on div "[STREET_ADDRESS][PERSON_NAME] Status : AssignedToRoute Update Task Status" at bounding box center [317, 58] width 138 height 64
click at [317, 83] on link "Update Task Status" at bounding box center [295, 77] width 81 height 11
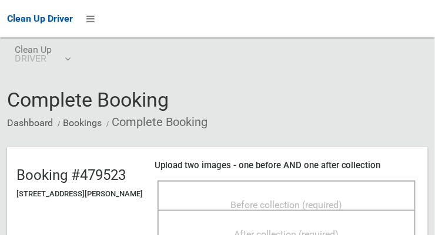
click at [332, 200] on span "Before collection (required)" at bounding box center [287, 205] width 112 height 11
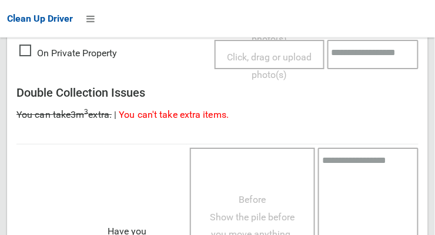
scroll to position [601, 0]
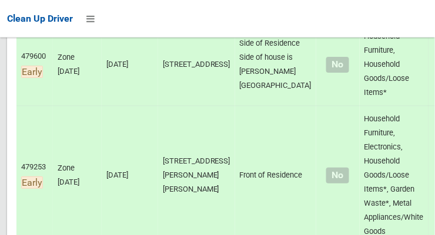
scroll to position [610, 0]
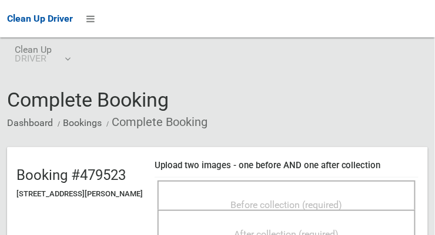
click at [330, 200] on span "Before collection (required)" at bounding box center [287, 205] width 112 height 11
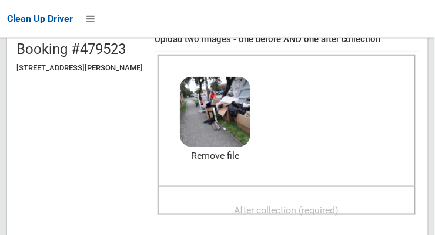
scroll to position [125, 0]
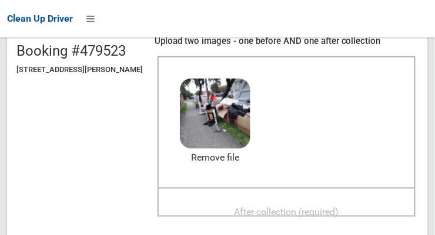
click at [339, 211] on span "After collection (required)" at bounding box center [286, 212] width 105 height 11
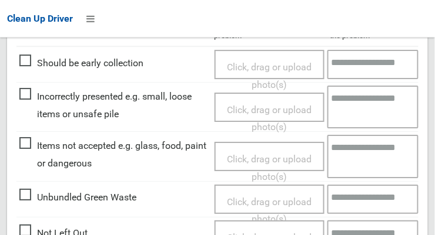
scroll to position [567, 0]
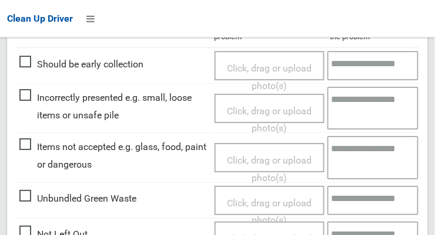
click at [25, 142] on span "Items not accepted e.g. glass, food, paint or dangerous" at bounding box center [113, 156] width 189 height 35
click at [285, 160] on span "Click, drag or upload photo(s)" at bounding box center [269, 169] width 85 height 29
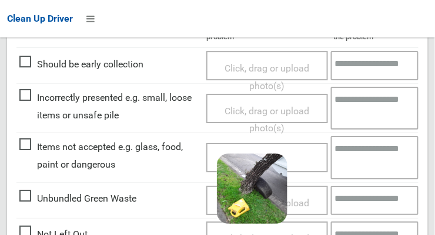
click at [370, 160] on textarea at bounding box center [375, 157] width 88 height 43
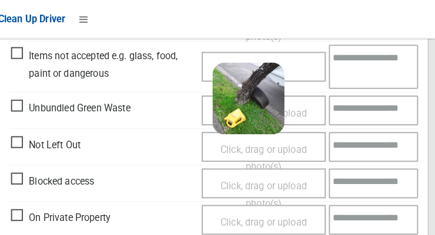
click at [418, 95] on textarea at bounding box center [375, 107] width 88 height 29
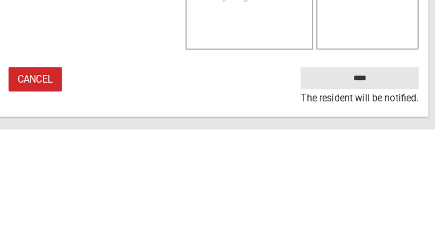
type textarea "**********"
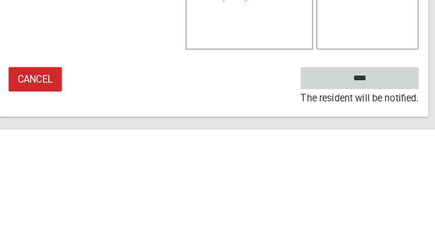
click at [398, 189] on input "****" at bounding box center [360, 185] width 116 height 22
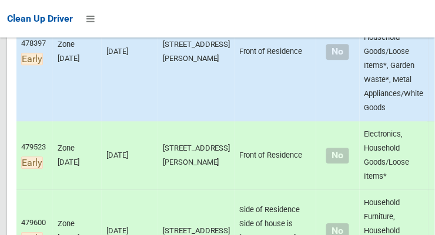
scroll to position [442, 0]
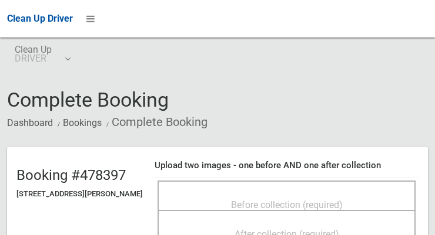
click at [333, 200] on span "Before collection (required)" at bounding box center [287, 205] width 112 height 11
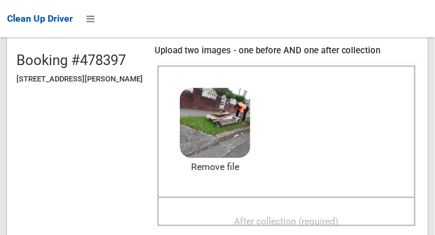
scroll to position [116, 0]
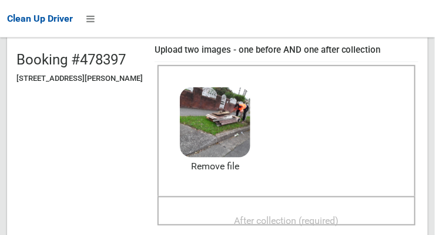
click at [366, 218] on div "After collection (required)" at bounding box center [286, 221] width 232 height 22
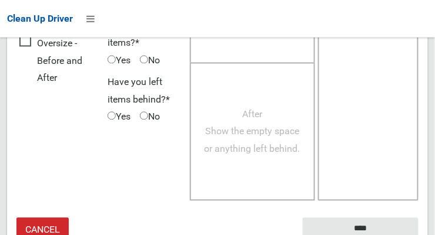
scroll to position [1062, 0]
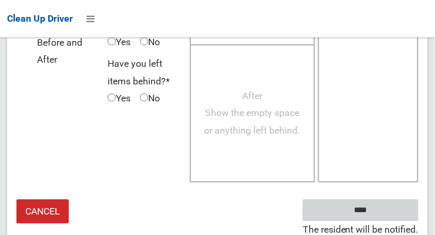
click at [390, 212] on input "****" at bounding box center [360, 211] width 116 height 22
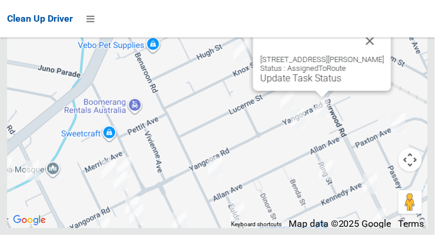
scroll to position [7448, 0]
click at [320, 84] on link "Update Task Status" at bounding box center [300, 78] width 81 height 11
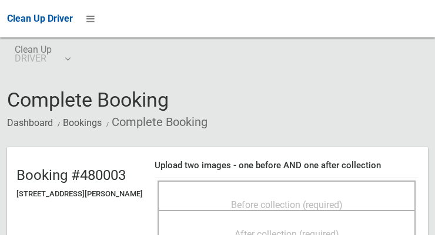
click at [294, 200] on span "Before collection (required)" at bounding box center [287, 205] width 112 height 11
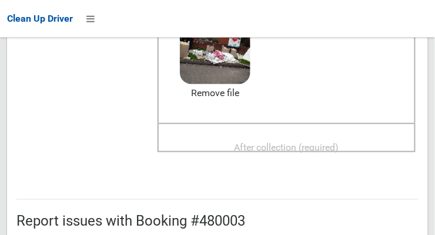
scroll to position [186, 0]
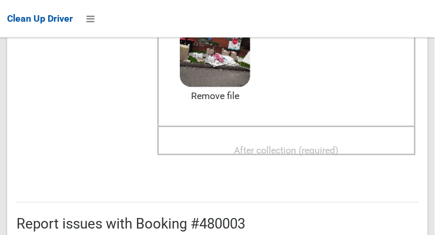
click at [336, 146] on span "After collection (required)" at bounding box center [286, 150] width 105 height 11
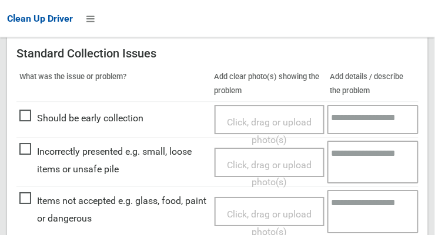
scroll to position [707, 0]
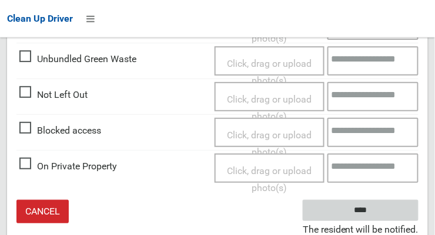
click at [393, 211] on input "****" at bounding box center [360, 211] width 116 height 22
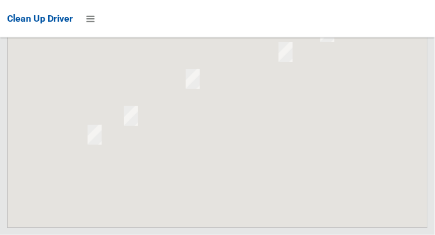
scroll to position [7448, 0]
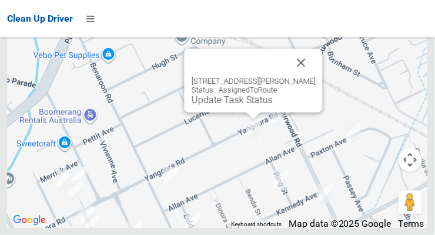
click at [307, 77] on button "Close" at bounding box center [301, 63] width 28 height 28
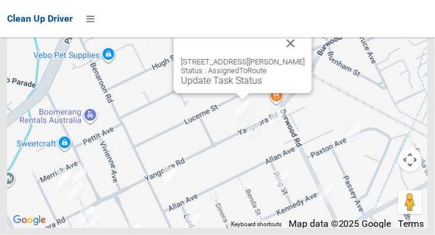
click at [302, 58] on button "Close" at bounding box center [291, 43] width 28 height 28
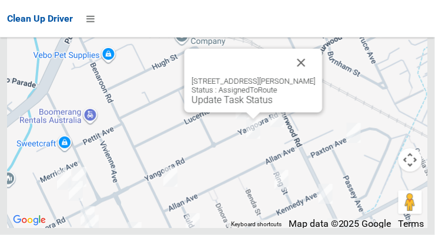
click at [250, 106] on link "Update Task Status" at bounding box center [231, 100] width 81 height 11
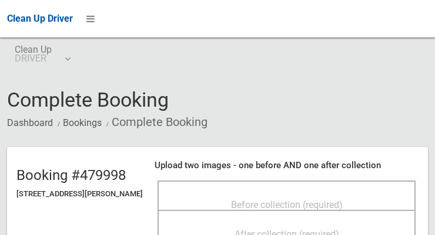
click at [314, 200] on span "Before collection (required)" at bounding box center [287, 205] width 112 height 11
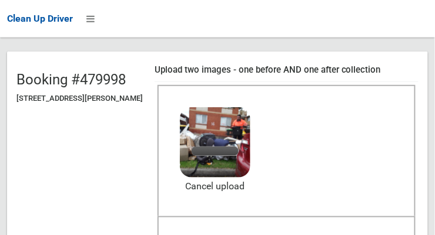
scroll to position [103, 0]
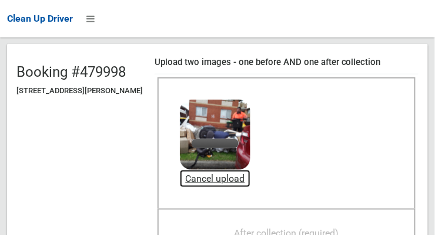
click at [250, 184] on link "Cancel upload" at bounding box center [215, 179] width 70 height 18
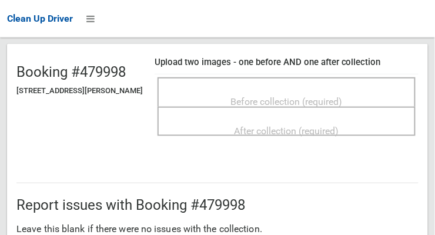
click at [295, 96] on span "Before collection (required)" at bounding box center [287, 101] width 112 height 11
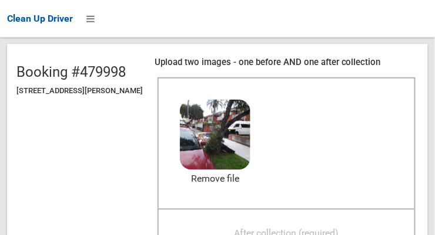
click at [362, 232] on div "After collection (required)" at bounding box center [286, 233] width 232 height 22
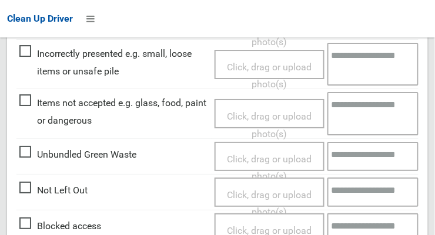
scroll to position [707, 0]
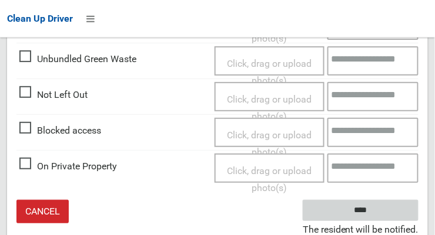
click at [391, 215] on input "****" at bounding box center [360, 211] width 116 height 22
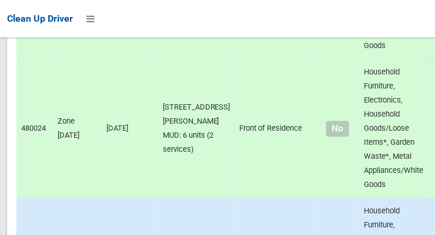
scroll to position [7448, 0]
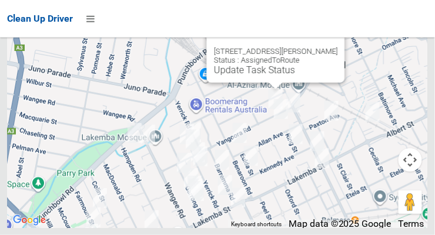
click at [269, 76] on link "Update Task Status" at bounding box center [254, 70] width 81 height 11
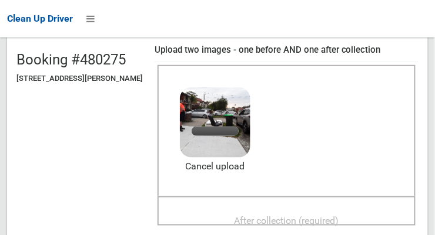
scroll to position [113, 0]
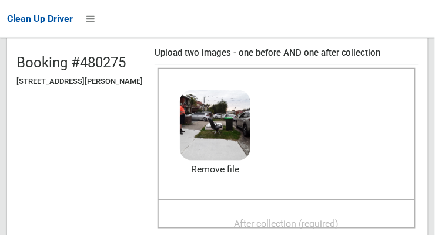
click at [360, 221] on div "After collection (required)" at bounding box center [286, 224] width 232 height 22
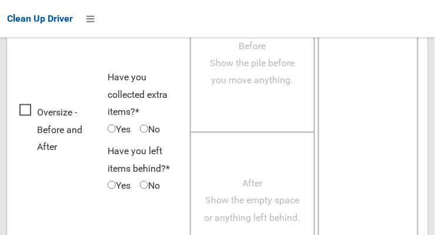
scroll to position [1062, 0]
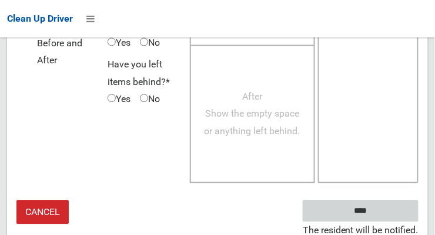
click at [398, 215] on input "****" at bounding box center [360, 211] width 116 height 22
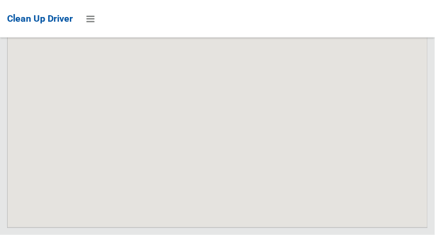
scroll to position [7448, 0]
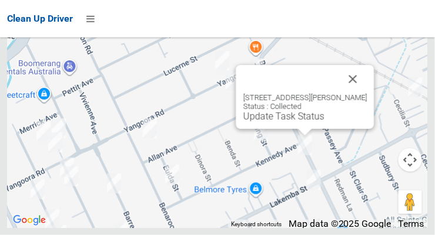
click at [361, 93] on button "Close" at bounding box center [353, 79] width 28 height 28
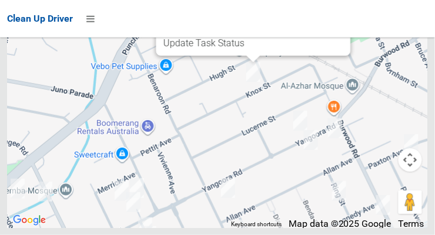
click at [244, 49] on link "Update Task Status" at bounding box center [203, 43] width 81 height 11
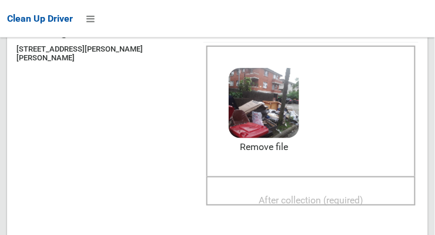
scroll to position [169, 0]
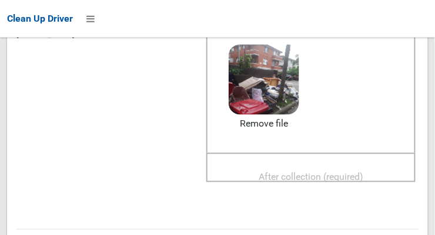
click at [339, 172] on span "After collection (required)" at bounding box center [310, 177] width 105 height 11
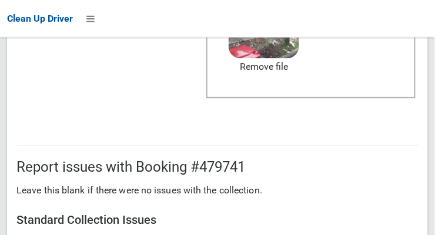
scroll to position [707, 0]
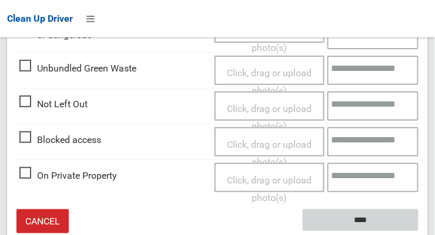
click at [395, 210] on input "****" at bounding box center [360, 221] width 116 height 22
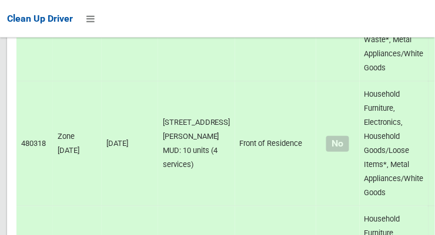
scroll to position [7448, 0]
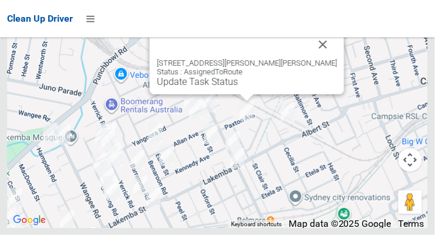
click at [309, 59] on button "Close" at bounding box center [323, 45] width 28 height 28
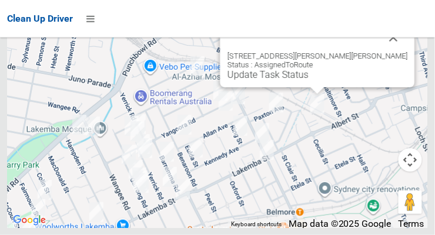
click at [379, 52] on button "Close" at bounding box center [393, 37] width 28 height 28
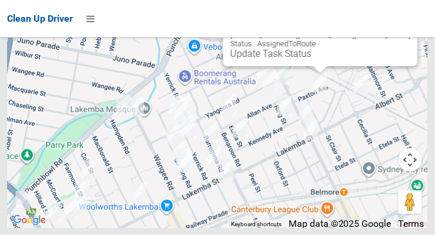
click at [382, 31] on button "Close" at bounding box center [396, 16] width 28 height 28
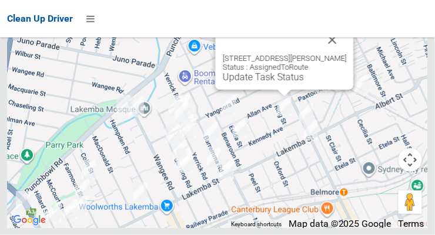
click at [332, 54] on button "Close" at bounding box center [332, 40] width 28 height 28
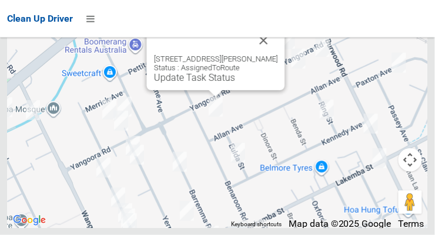
click at [273, 55] on button "Close" at bounding box center [264, 40] width 28 height 28
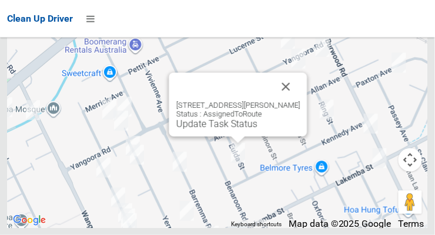
click at [297, 101] on button "Close" at bounding box center [286, 87] width 28 height 28
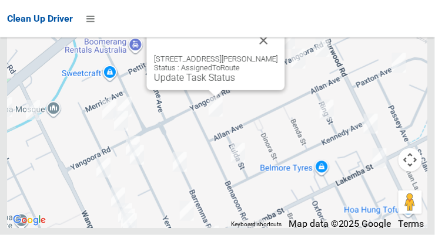
click at [269, 55] on button "Close" at bounding box center [264, 40] width 28 height 28
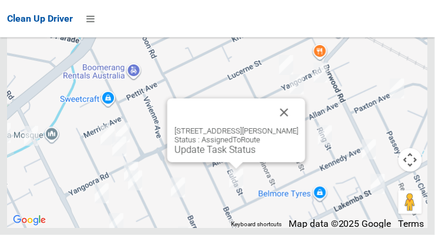
click at [297, 127] on button "Close" at bounding box center [284, 113] width 28 height 28
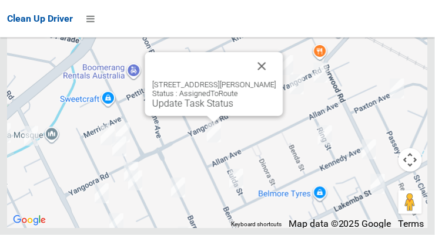
click at [210, 109] on link "Update Task Status" at bounding box center [192, 103] width 81 height 11
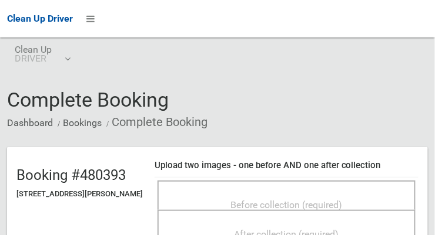
click at [337, 200] on span "Before collection (required)" at bounding box center [287, 205] width 112 height 11
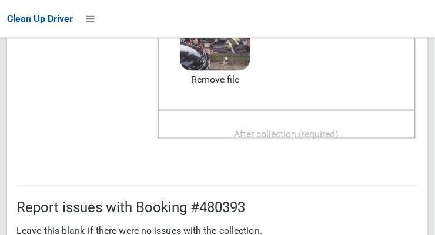
scroll to position [202, 0]
click at [339, 136] on span "After collection (required)" at bounding box center [286, 134] width 105 height 11
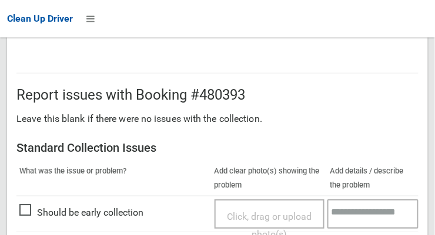
scroll to position [1062, 0]
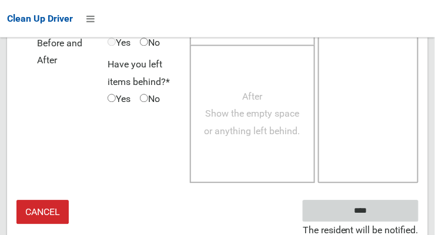
click at [394, 208] on input "****" at bounding box center [360, 211] width 116 height 22
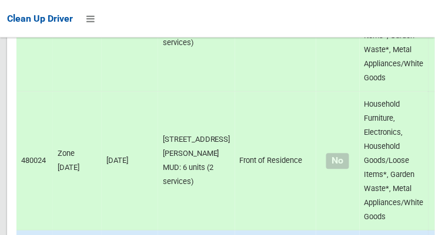
scroll to position [7448, 0]
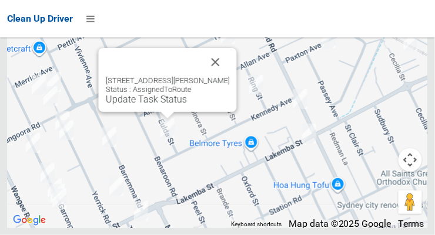
click at [214, 76] on button "Close" at bounding box center [215, 62] width 28 height 28
click at [219, 76] on button "Close" at bounding box center [215, 62] width 28 height 28
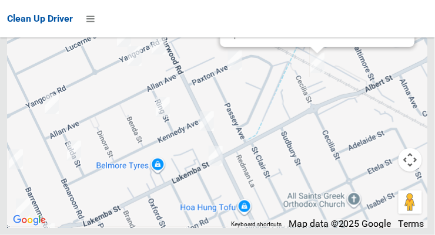
click at [317, 47] on div "4/45 Cecilia Street, BELMORE NSW 2192 Status : AssignedToRoute Update Task Stat…" at bounding box center [317, 15] width 194 height 64
click at [308, 40] on link "Update Task Status" at bounding box center [267, 34] width 81 height 11
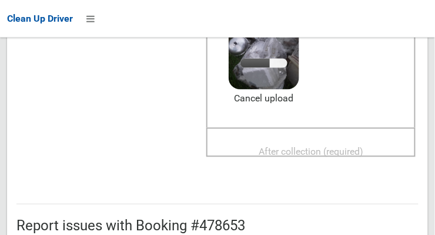
scroll to position [193, 0]
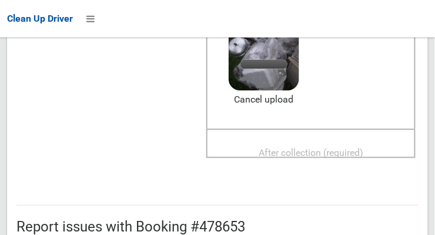
click at [330, 148] on span "After collection (required)" at bounding box center [310, 153] width 105 height 11
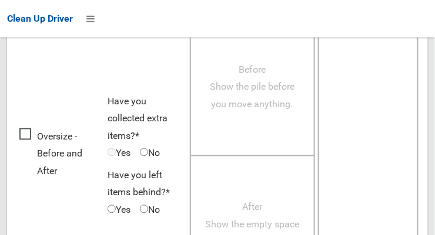
scroll to position [1062, 0]
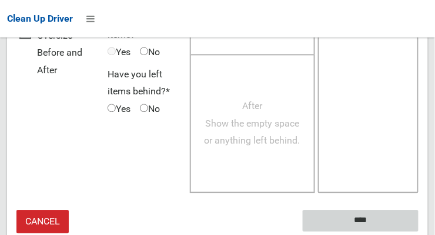
click at [393, 213] on input "****" at bounding box center [360, 221] width 116 height 22
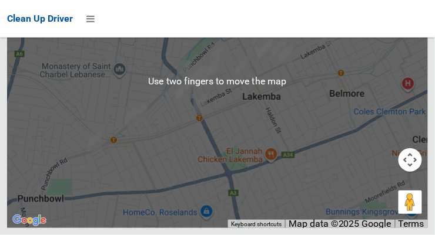
scroll to position [7349, 0]
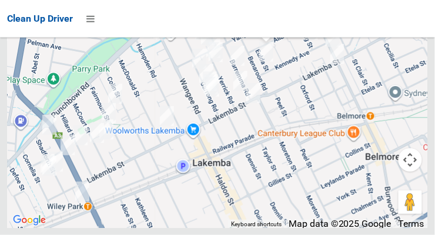
click at [273, 28] on link "Update Task Status" at bounding box center [244, 22] width 81 height 11
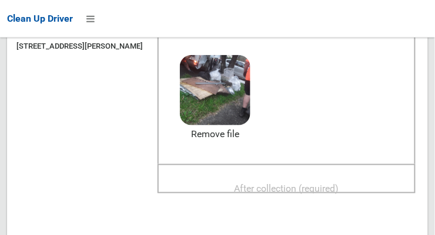
scroll to position [153, 0]
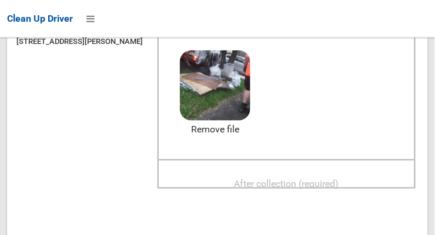
click at [356, 189] on div "After collection (required)" at bounding box center [286, 184] width 232 height 22
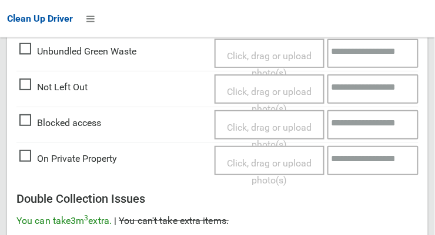
scroll to position [1062, 0]
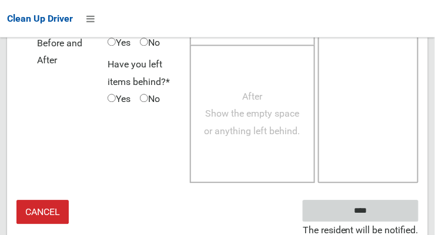
click at [396, 214] on input "****" at bounding box center [360, 211] width 116 height 22
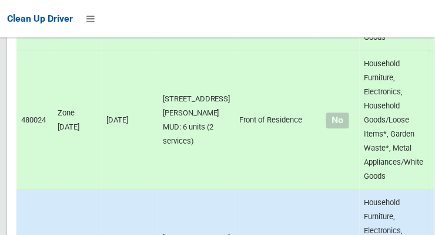
scroll to position [7448, 0]
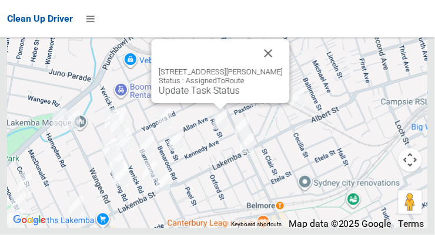
click at [216, 103] on div "[STREET_ADDRESS][PERSON_NAME] Status : AssignedToRoute Update Task Status" at bounding box center [221, 71] width 138 height 64
click at [224, 96] on link "Update Task Status" at bounding box center [199, 90] width 81 height 11
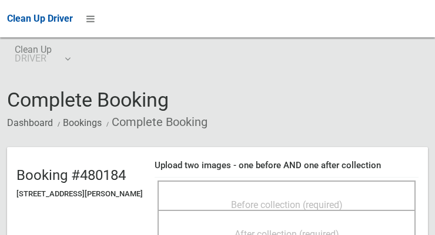
click at [299, 200] on span "Before collection (required)" at bounding box center [287, 205] width 112 height 11
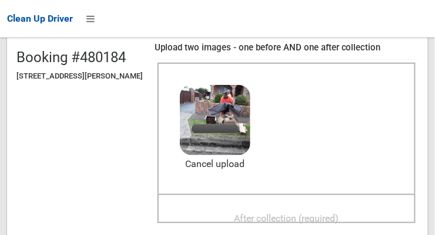
scroll to position [119, 0]
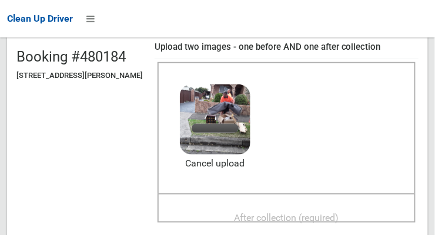
click at [337, 219] on span "After collection (required)" at bounding box center [286, 218] width 105 height 11
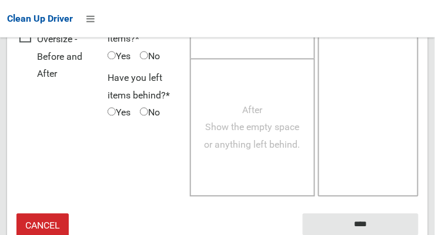
scroll to position [1062, 0]
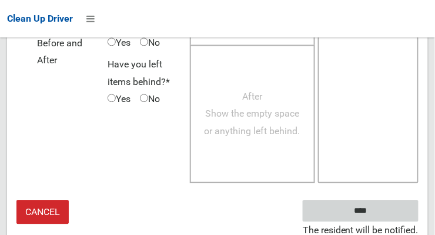
click at [401, 211] on input "****" at bounding box center [360, 211] width 116 height 22
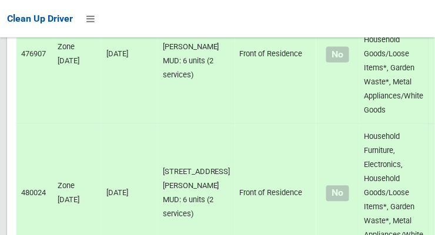
scroll to position [7448, 0]
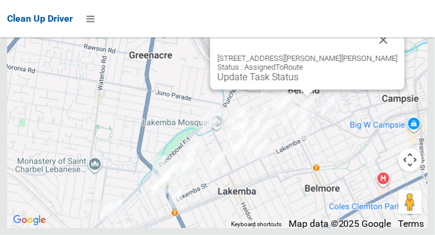
click at [298, 83] on link "Update Task Status" at bounding box center [257, 77] width 81 height 11
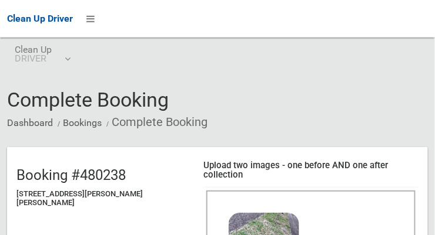
scroll to position [157, 0]
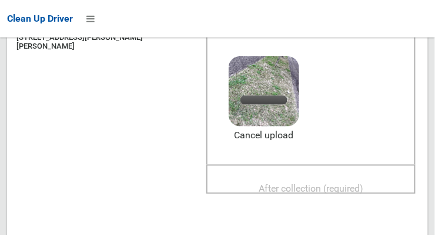
click at [330, 184] on span "After collection (required)" at bounding box center [310, 189] width 105 height 11
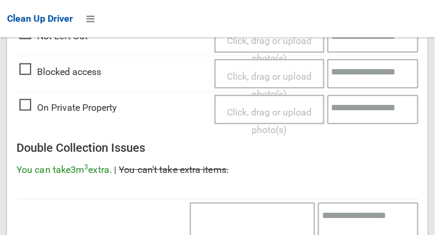
scroll to position [1062, 0]
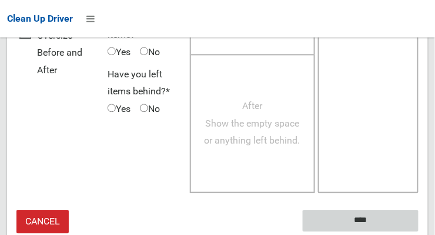
click at [393, 215] on input "****" at bounding box center [360, 221] width 116 height 22
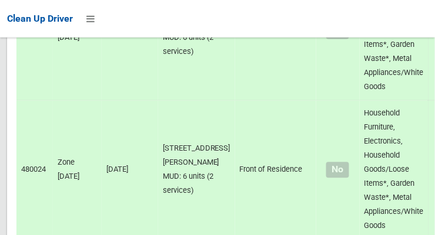
scroll to position [7448, 0]
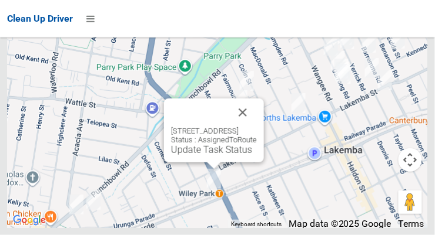
click at [257, 127] on button "Close" at bounding box center [242, 113] width 28 height 28
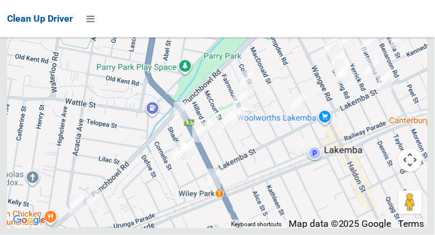
click at [270, 137] on div at bounding box center [217, 82] width 420 height 294
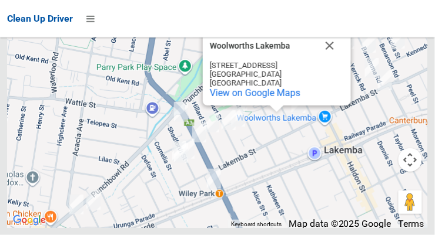
click at [330, 60] on button "Close" at bounding box center [329, 46] width 28 height 28
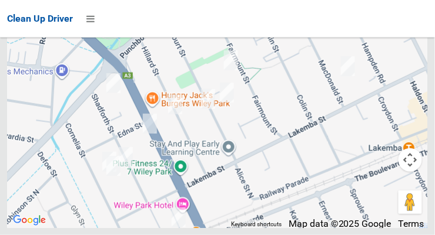
click at [49, 73] on div at bounding box center [217, 82] width 420 height 294
click at [48, 123] on div at bounding box center [217, 82] width 420 height 294
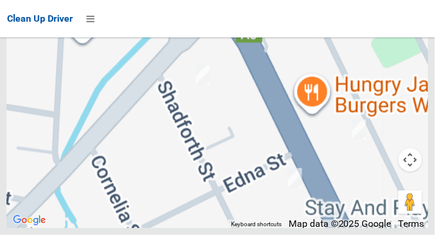
click at [59, 117] on div at bounding box center [217, 82] width 420 height 294
click at [66, 110] on div at bounding box center [217, 82] width 420 height 294
click at [75, 109] on div at bounding box center [217, 82] width 420 height 294
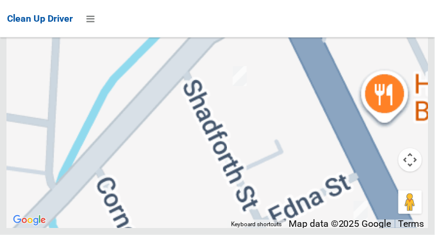
click at [198, 103] on div at bounding box center [217, 82] width 420 height 294
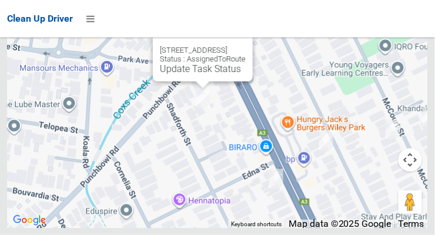
click at [245, 46] on button "Close" at bounding box center [231, 32] width 28 height 28
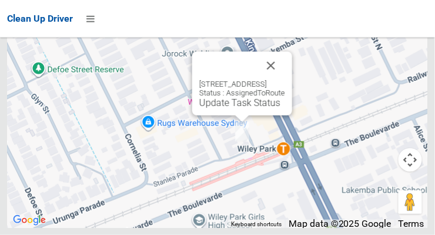
click at [234, 109] on link "Update Task Status" at bounding box center [239, 102] width 81 height 11
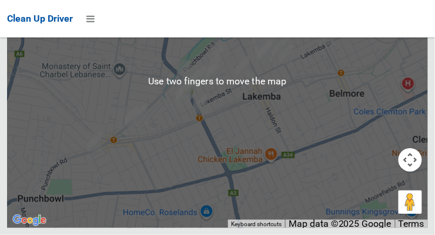
scroll to position [7417, 0]
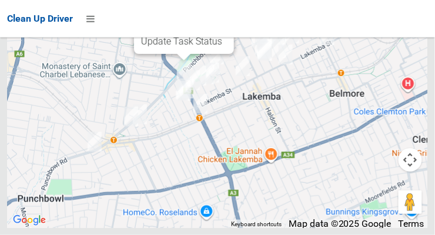
click at [174, 54] on div "65-67 Shadforth Street, WILEY PARK NSW 2195 Status : AssignedToRoute Update Tas…" at bounding box center [184, 22] width 100 height 64
click at [172, 47] on link "Update Task Status" at bounding box center [181, 41] width 81 height 11
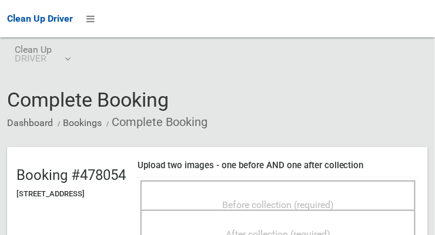
click at [315, 201] on span "Before collection (required)" at bounding box center [278, 205] width 112 height 11
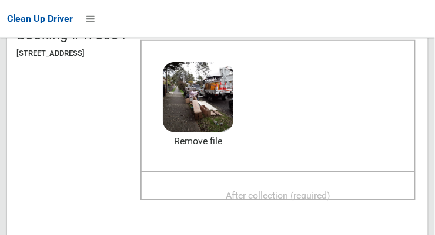
scroll to position [145, 0]
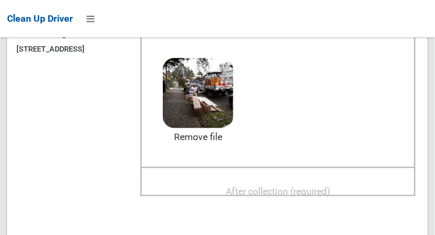
click at [330, 191] on span "After collection (required)" at bounding box center [278, 191] width 105 height 11
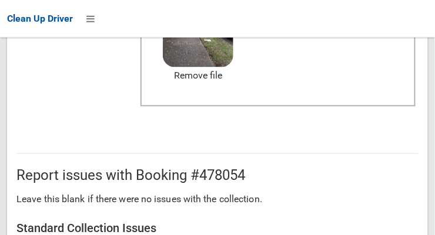
scroll to position [707, 0]
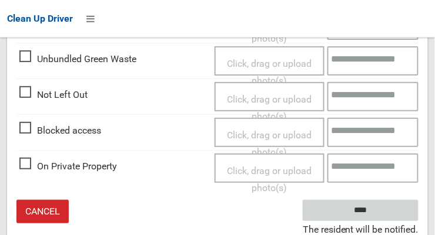
click at [397, 213] on input "****" at bounding box center [360, 211] width 116 height 22
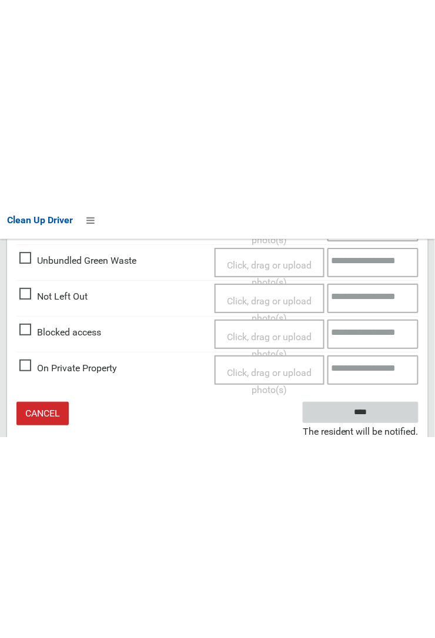
scroll to position [331, 0]
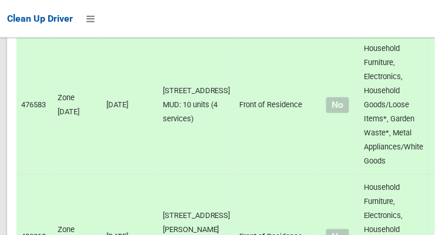
scroll to position [7448, 0]
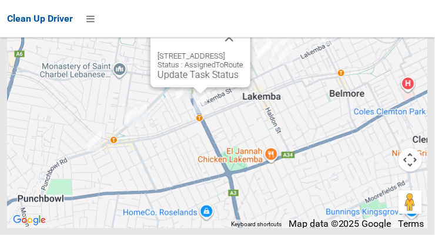
click at [194, 88] on div "[STREET_ADDRESS] Status : AssignedToRoute Update Task Status" at bounding box center [200, 55] width 100 height 64
click at [192, 80] on link "Update Task Status" at bounding box center [197, 74] width 81 height 11
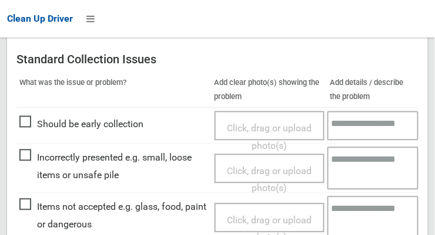
scroll to position [503, 0]
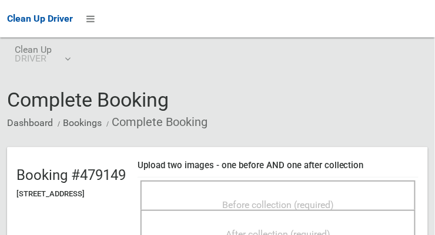
click at [334, 201] on span "Before collection (required)" at bounding box center [278, 205] width 112 height 11
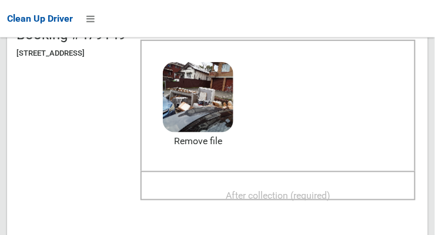
scroll to position [143, 0]
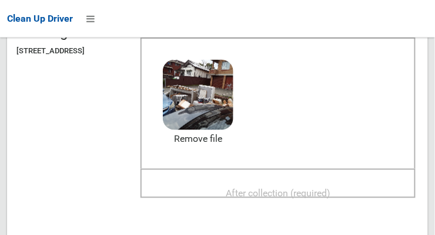
click at [330, 196] on span "After collection (required)" at bounding box center [278, 193] width 105 height 11
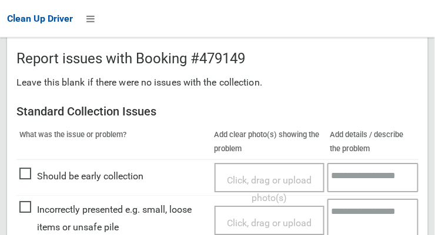
scroll to position [707, 0]
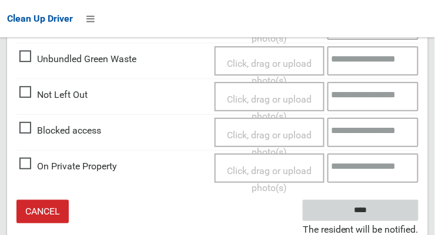
click at [396, 212] on input "****" at bounding box center [360, 211] width 116 height 22
